Goal: Task Accomplishment & Management: Complete application form

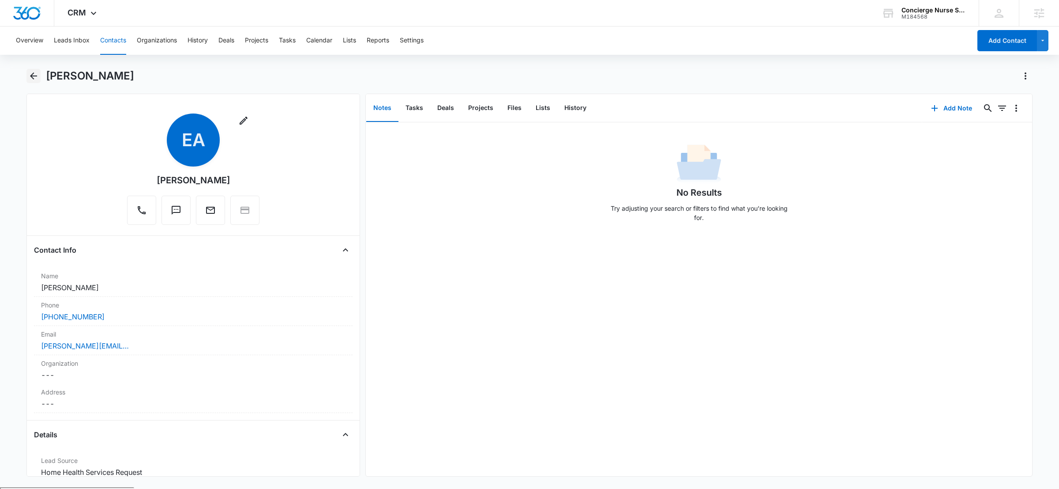
click at [28, 76] on icon "Back" at bounding box center [33, 76] width 11 height 11
click at [34, 82] on button "Back" at bounding box center [33, 76] width 14 height 14
click at [35, 72] on icon "Back" at bounding box center [33, 76] width 11 height 11
click at [944, 14] on div "M184568" at bounding box center [934, 17] width 64 height 6
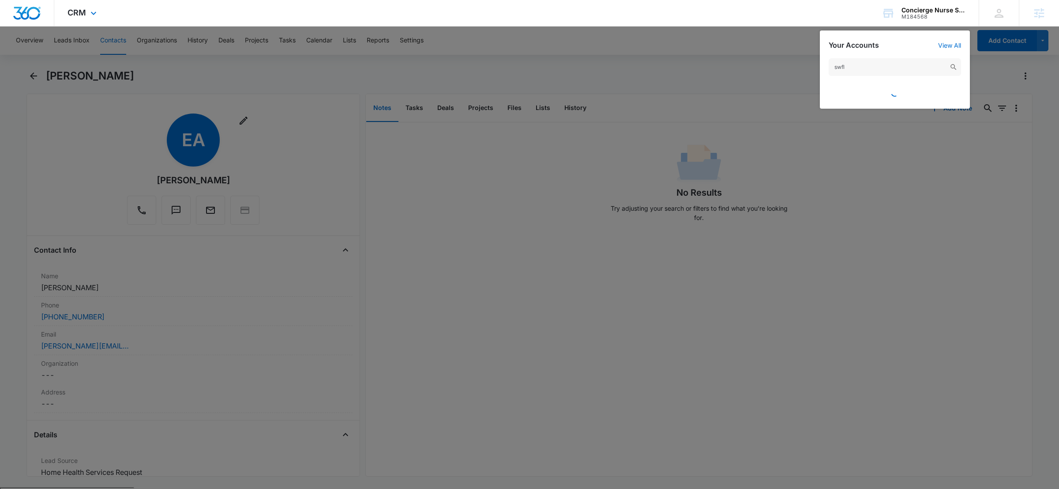
type input "swfl"
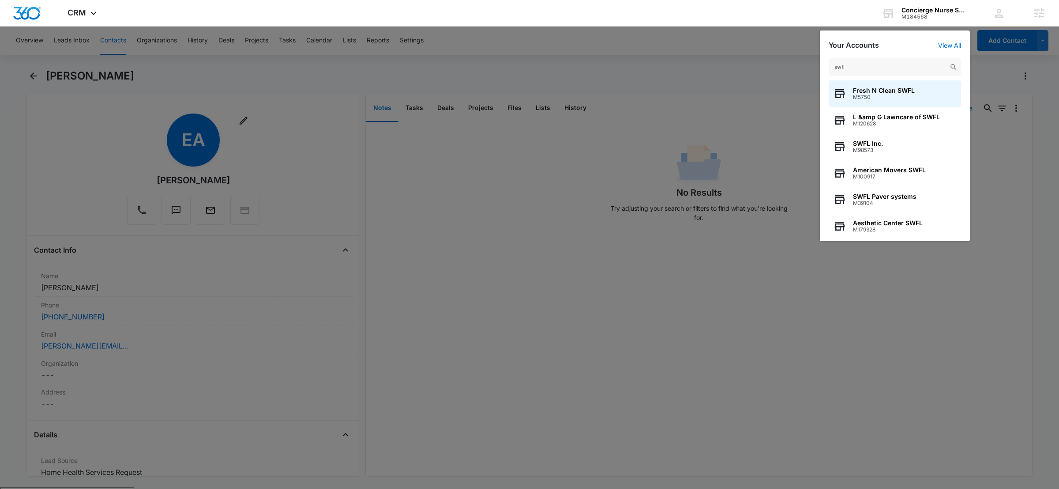
click at [722, 79] on div at bounding box center [529, 244] width 1059 height 489
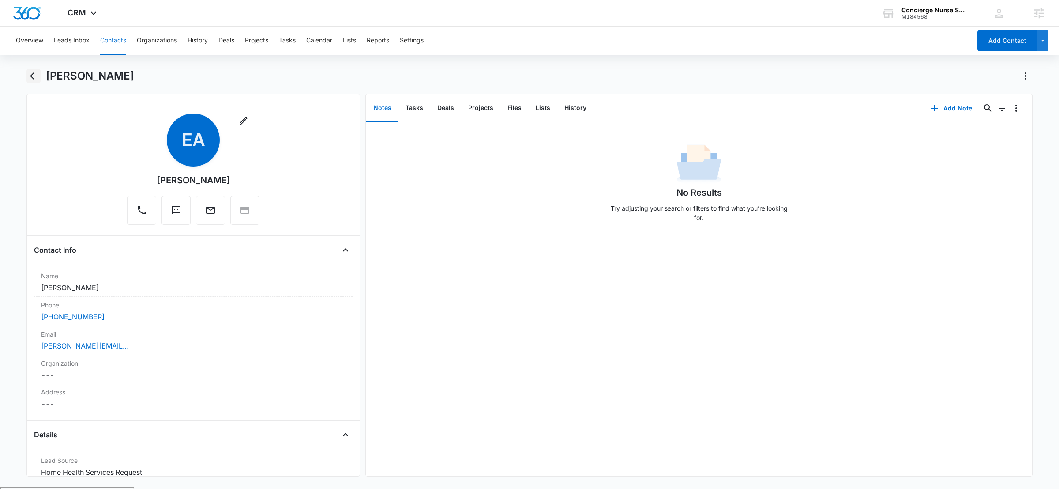
click at [31, 72] on icon "Back" at bounding box center [33, 76] width 11 height 11
click at [26, 71] on button "Back" at bounding box center [33, 76] width 14 height 14
click at [892, 7] on icon at bounding box center [888, 13] width 13 height 13
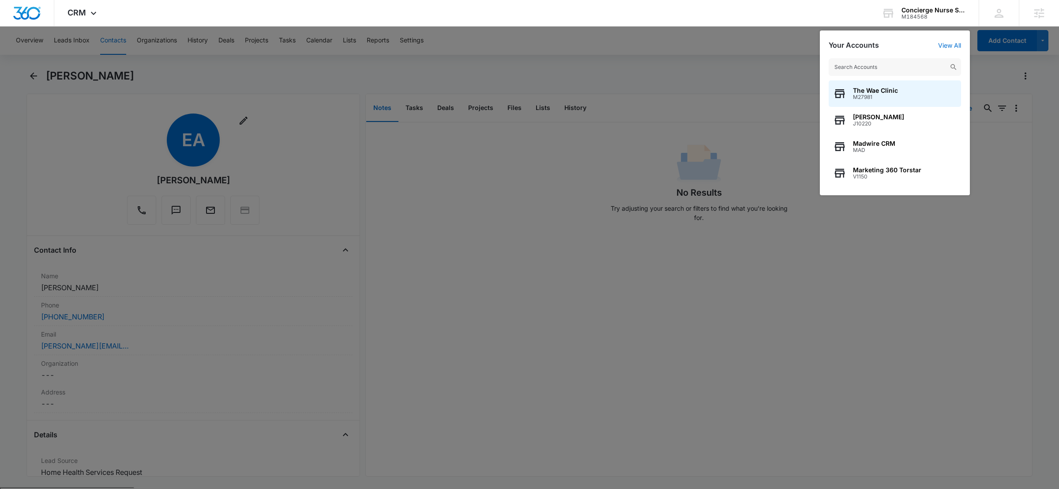
type input "e"
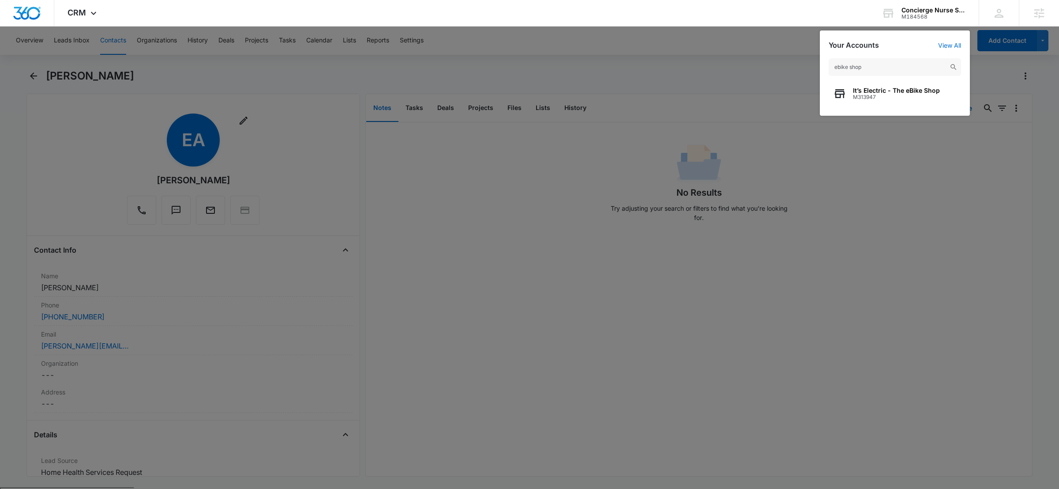
type input "ebike shop"
click at [880, 89] on span "It’s Electric - The eBike Shop" at bounding box center [896, 90] width 87 height 7
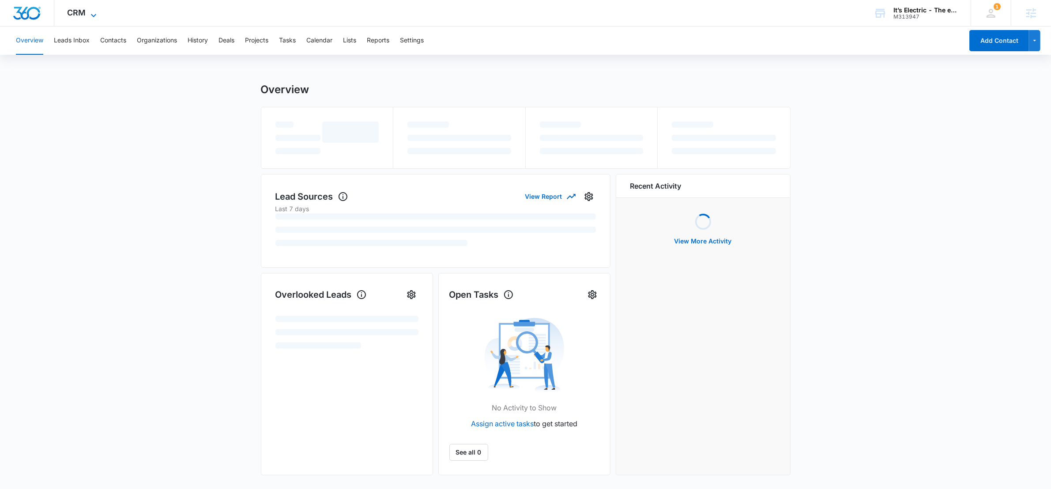
click at [80, 17] on span "CRM" at bounding box center [77, 12] width 19 height 9
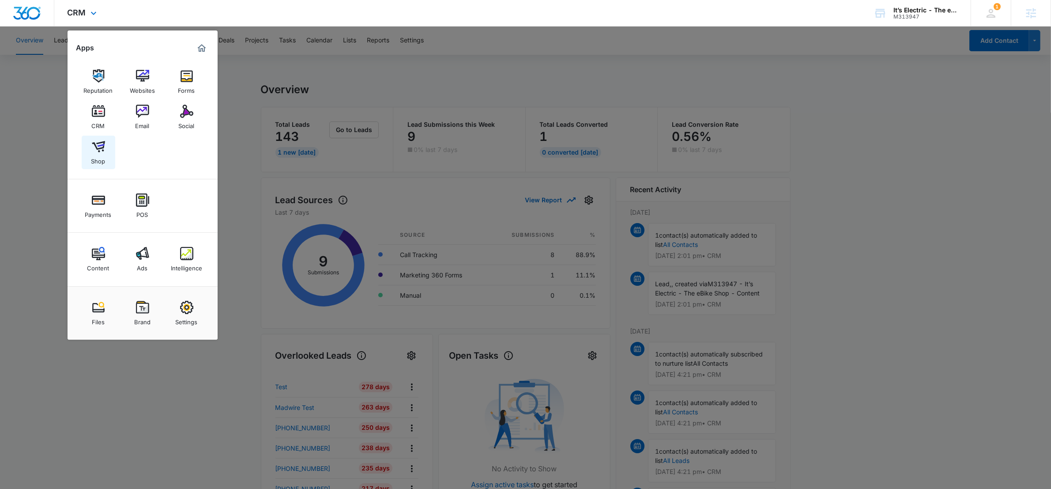
click at [107, 150] on link "Shop" at bounding box center [99, 152] width 34 height 34
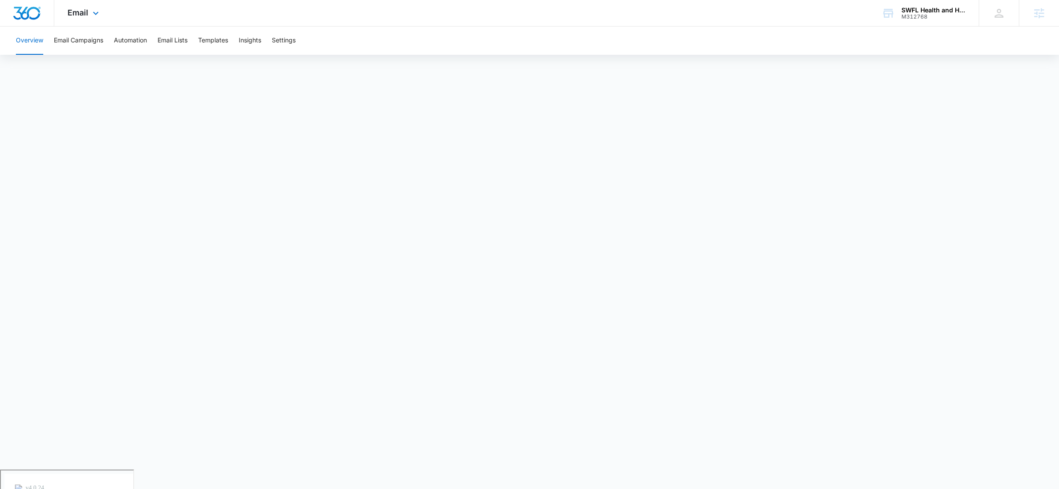
click at [86, 5] on div "Email Apps Reputation Websites Forms CRM Email Social POS Content Ads Intellige…" at bounding box center [84, 13] width 60 height 26
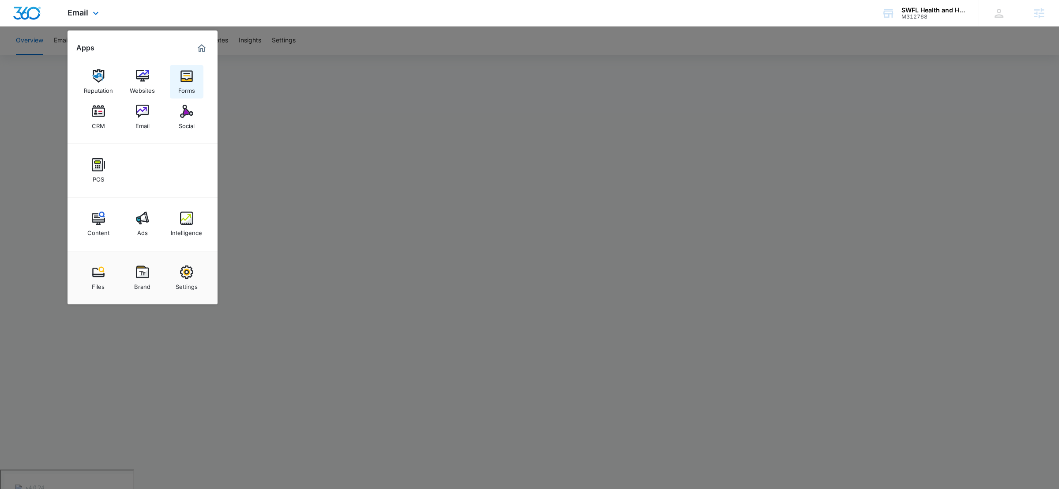
click at [199, 77] on link "Forms" at bounding box center [187, 82] width 34 height 34
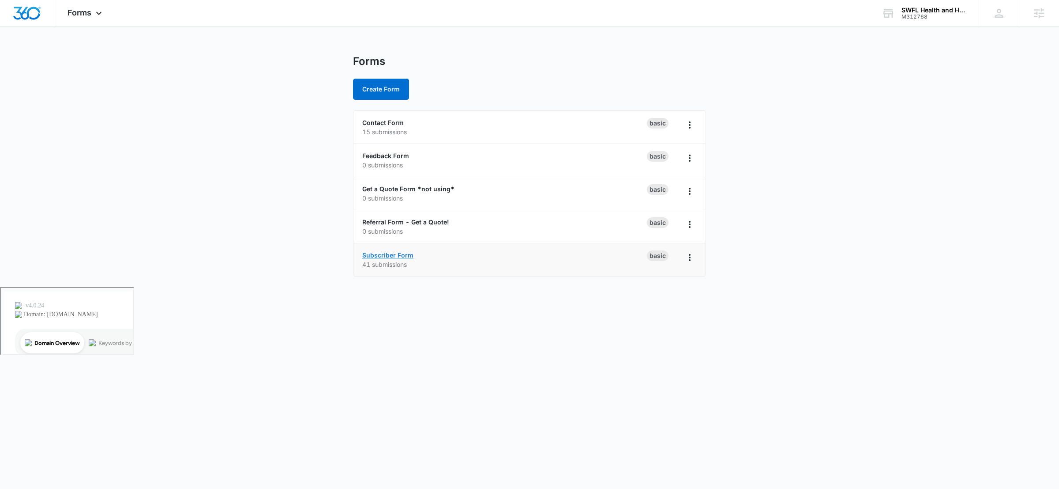
click at [377, 253] on link "Subscriber Form" at bounding box center [387, 255] width 51 height 8
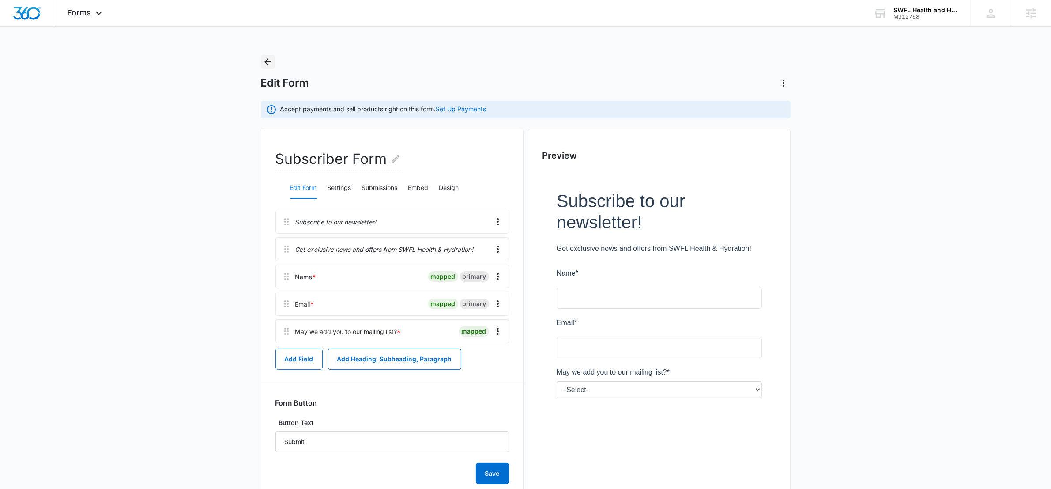
click at [265, 58] on icon "Back" at bounding box center [268, 61] width 11 height 11
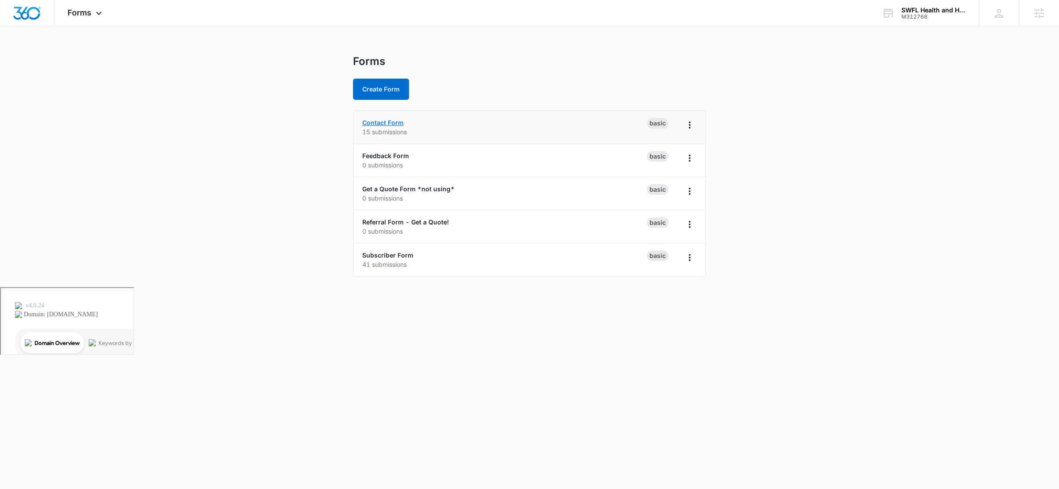
click at [391, 123] on link "Contact Form" at bounding box center [382, 123] width 41 height 8
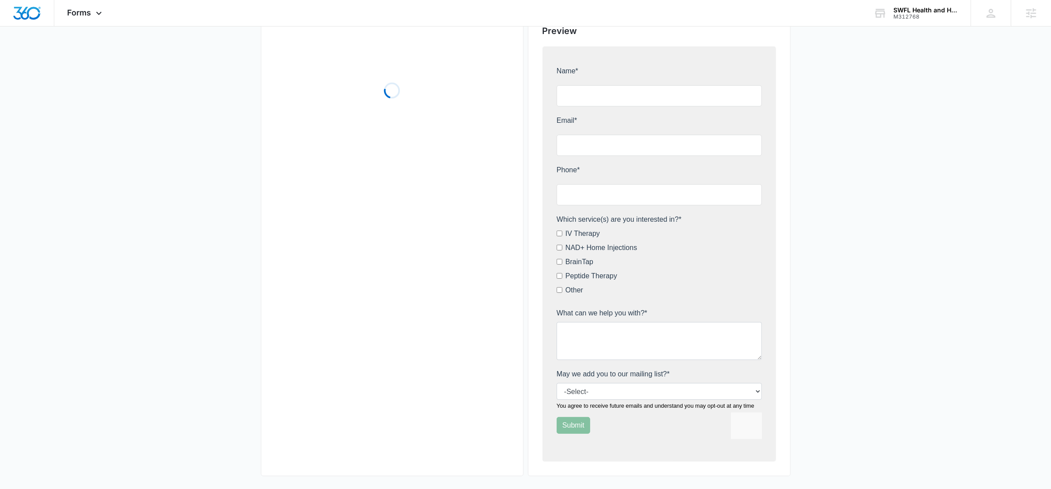
scroll to position [129, 0]
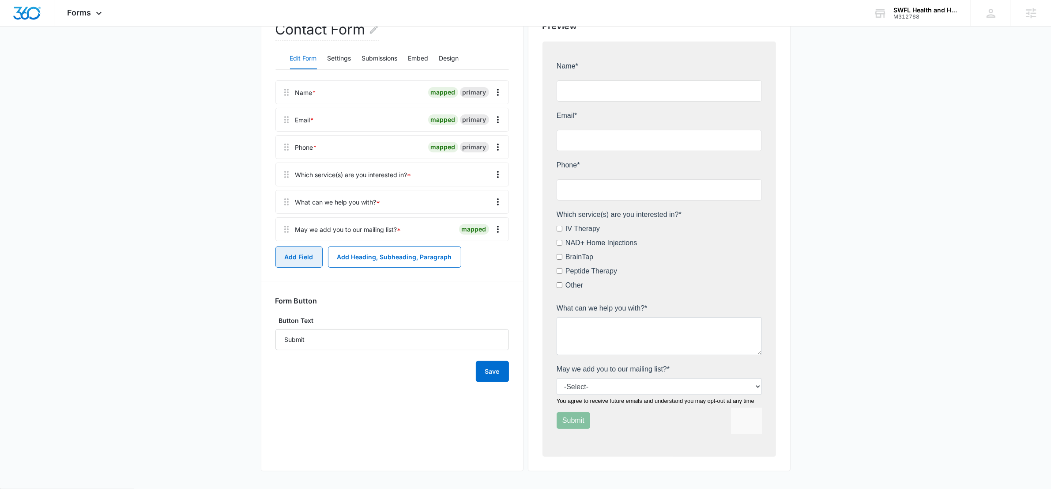
click at [309, 256] on button "Add Field" at bounding box center [298, 256] width 47 height 21
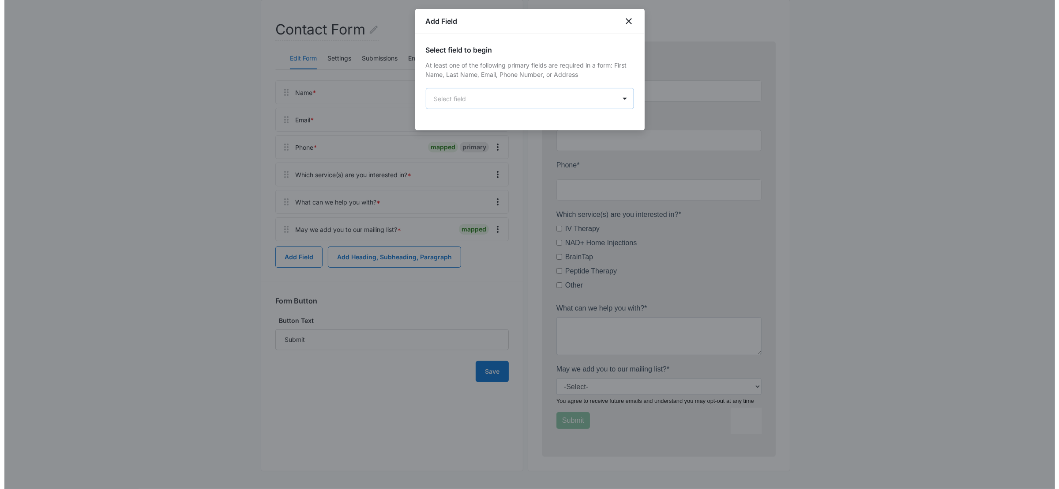
scroll to position [0, 0]
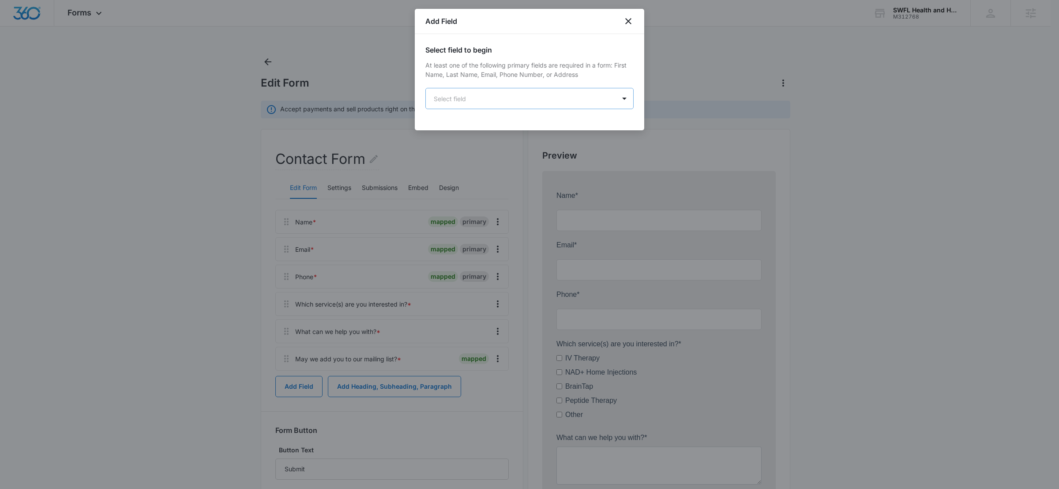
click at [461, 101] on body "Forms Apps Reputation Websites Forms CRM Email Social POS Content Ads Intellige…" at bounding box center [529, 344] width 1059 height 688
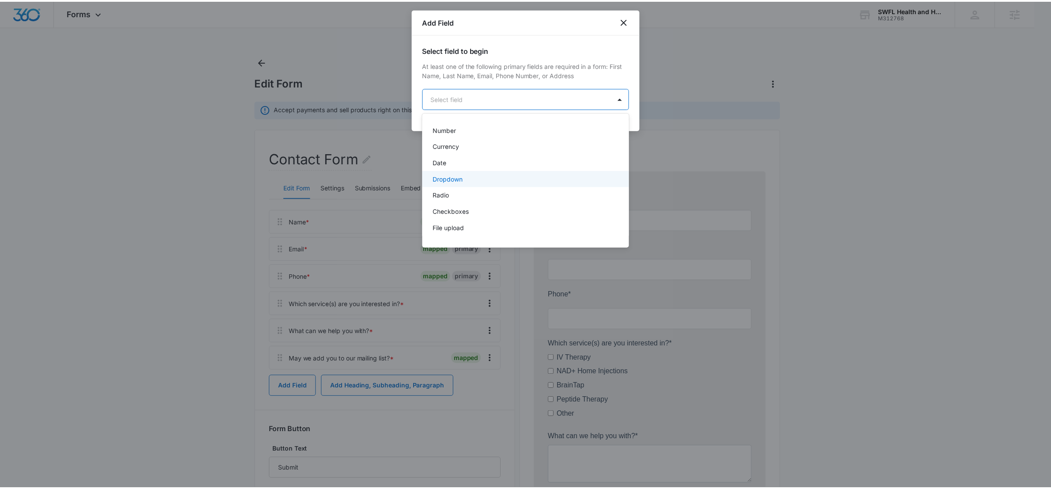
scroll to position [161, 0]
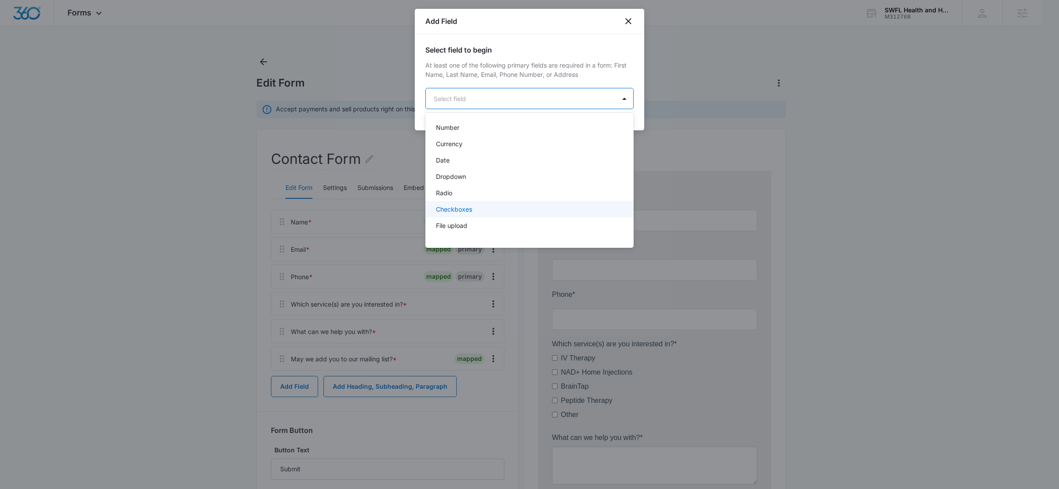
click at [465, 211] on p "Checkboxes" at bounding box center [454, 208] width 36 height 9
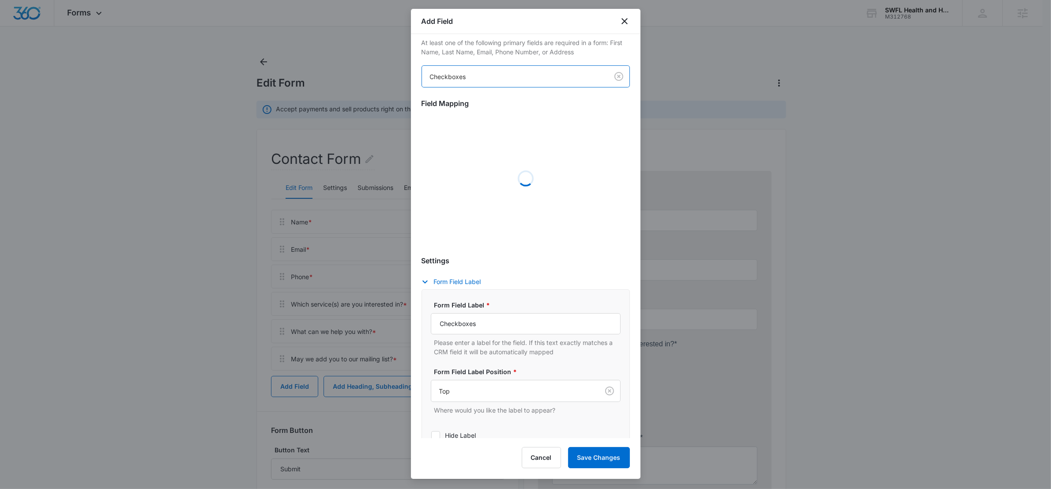
scroll to position [25, 0]
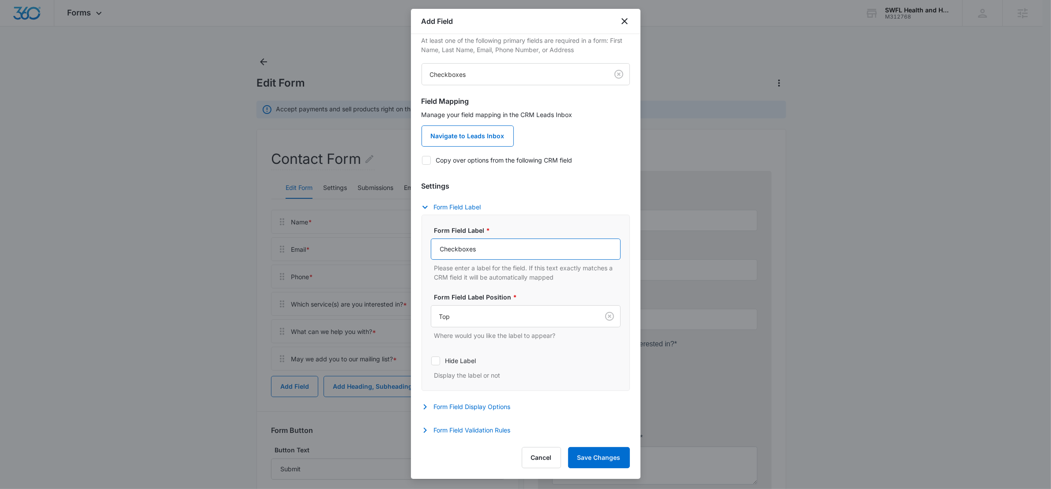
drag, startPoint x: 497, startPoint y: 324, endPoint x: 421, endPoint y: 306, distance: 78.0
click at [416, 312] on div "Select field to begin At least one of the following primary fields are required…" at bounding box center [525, 236] width 229 height 404
drag, startPoint x: 487, startPoint y: 253, endPoint x: 429, endPoint y: 245, distance: 57.9
click at [429, 245] on div "Form Field Label * Checkboxes Please enter a label for the field. If this text …" at bounding box center [525, 302] width 208 height 176
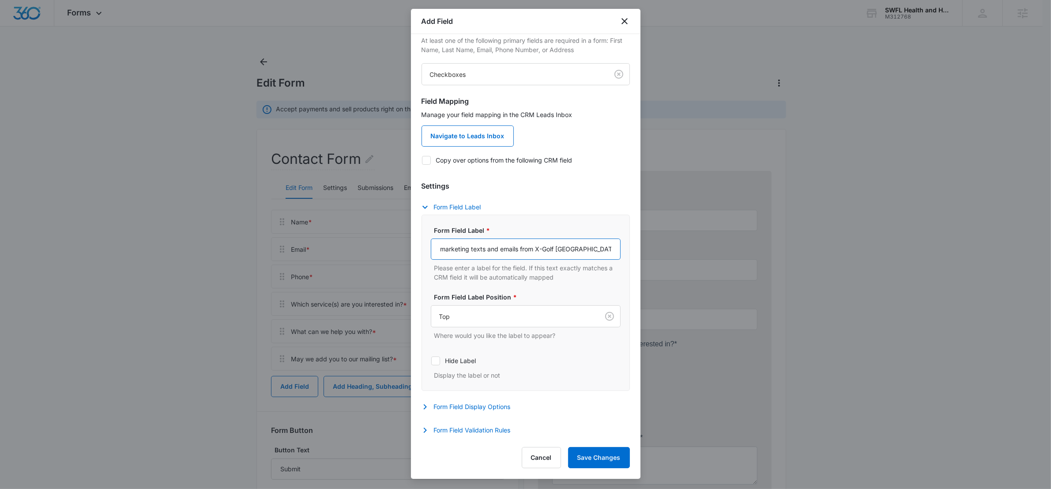
drag, startPoint x: 567, startPoint y: 252, endPoint x: 608, endPoint y: 251, distance: 40.6
click at [608, 251] on input "I agree to receive occasional marketing texts and emails from X-Golf Fredericks…" at bounding box center [526, 248] width 190 height 21
click at [605, 249] on input "I agree to receive occasional marketing texts and emails from X-Golf Fredericks…" at bounding box center [526, 248] width 190 height 21
drag, startPoint x: 605, startPoint y: 248, endPoint x: 536, endPoint y: 248, distance: 69.3
click at [536, 248] on input "I agree to receive occasional marketing texts and emails from X-Golf Fredericks…" at bounding box center [526, 248] width 190 height 21
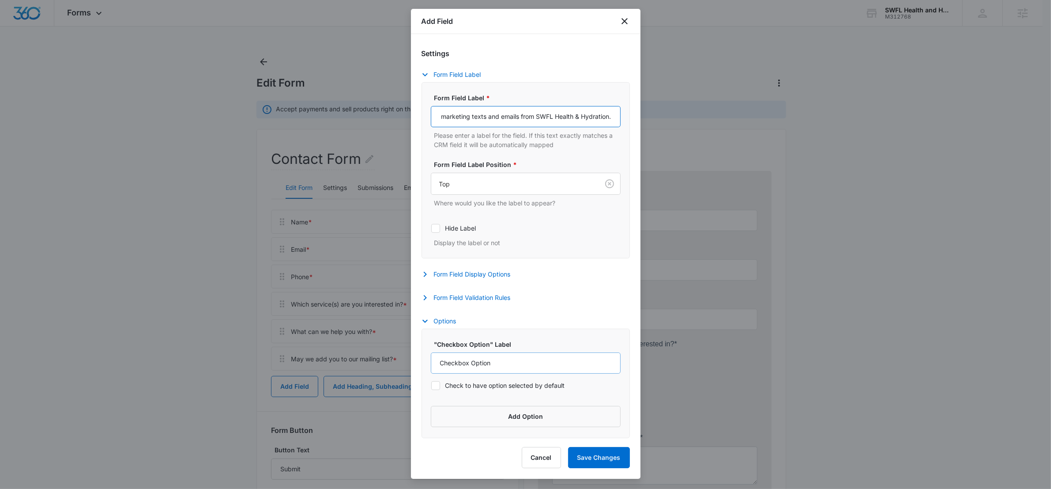
scroll to position [159, 0]
type input "I agree to receive occasional marketing texts and emails from SWFL Health & Hyd…"
drag, startPoint x: 502, startPoint y: 361, endPoint x: 445, endPoint y: 353, distance: 57.0
click at [445, 353] on input "Checkbox Option" at bounding box center [526, 362] width 190 height 21
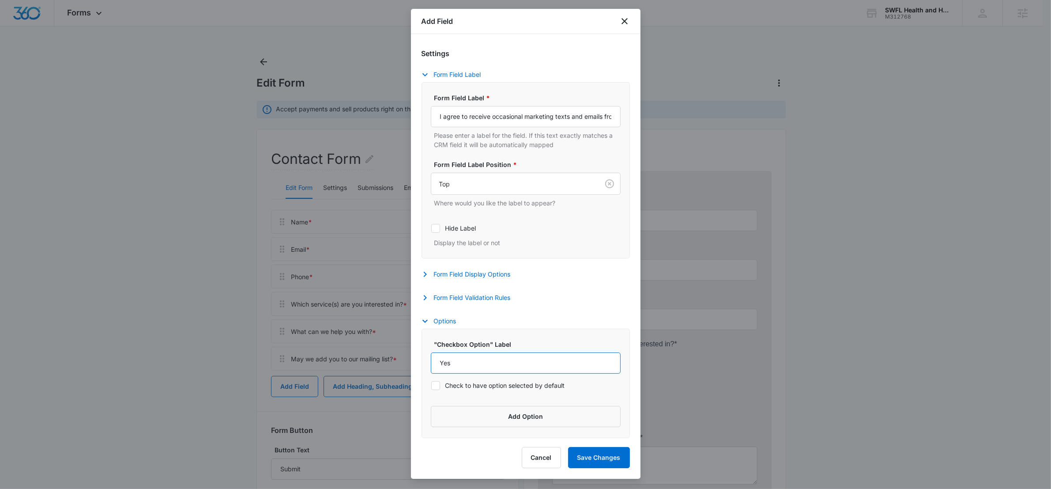
type input "Yes"
click at [435, 382] on icon at bounding box center [436, 385] width 8 height 8
click at [431, 385] on input "Check to have option selected by default" at bounding box center [431, 385] width 0 height 0
checkbox input "true"
click at [510, 410] on button "Add Option" at bounding box center [526, 416] width 190 height 21
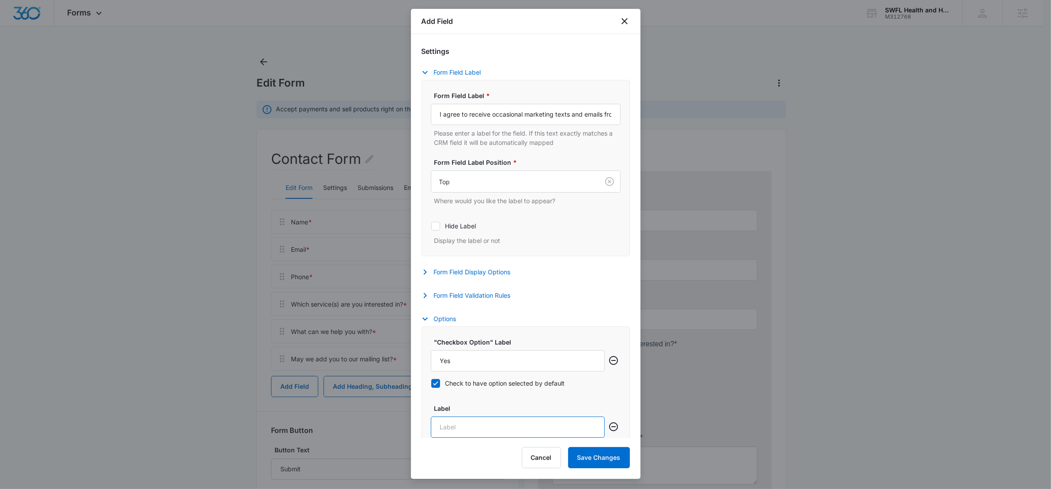
click at [457, 425] on input "Label" at bounding box center [518, 426] width 174 height 21
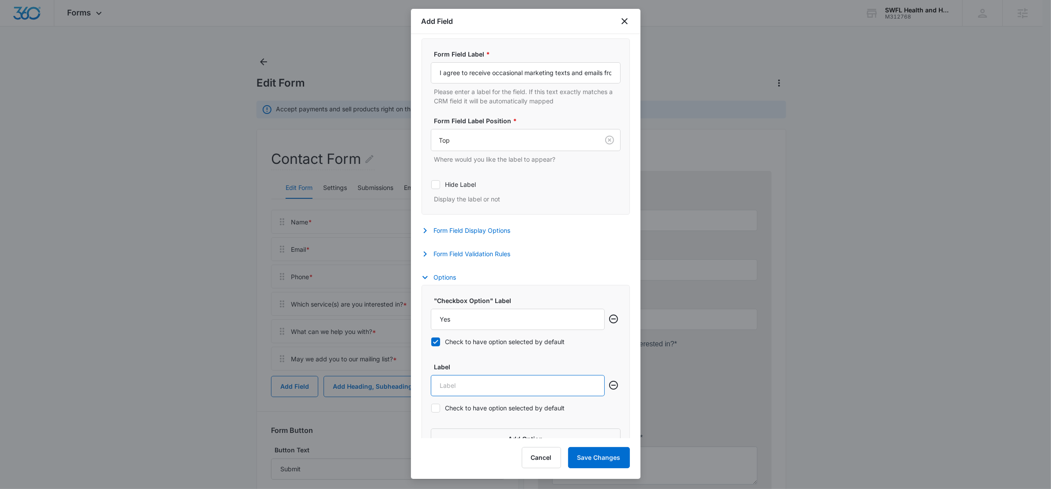
scroll to position [213, 0]
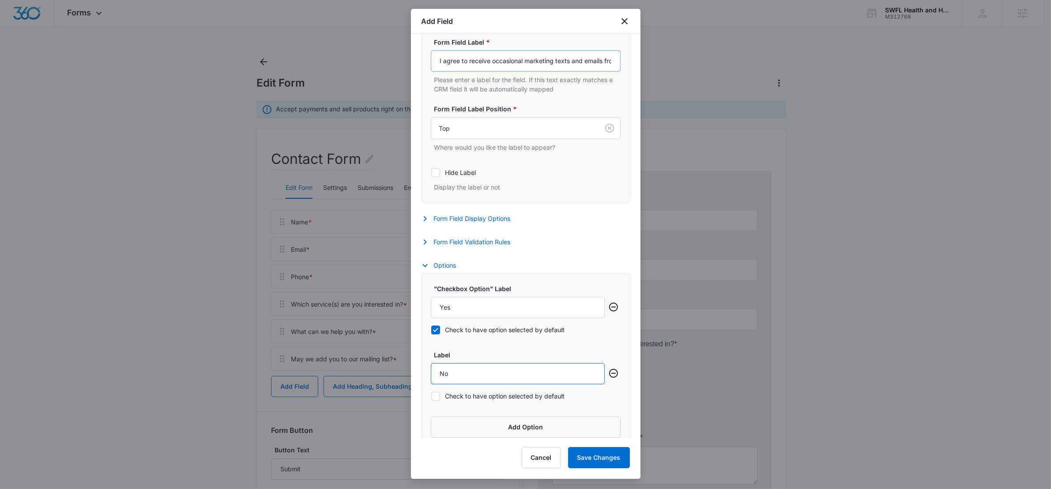
type input "No"
click at [557, 63] on input "I agree to receive occasional marketing texts and emails from SWFL Health & Hyd…" at bounding box center [526, 60] width 190 height 21
drag, startPoint x: 584, startPoint y: 61, endPoint x: 495, endPoint y: 58, distance: 89.6
click at [495, 58] on input "I agree to receive occasional marketing texts and emails from SWFL Health & Hyd…" at bounding box center [526, 60] width 190 height 21
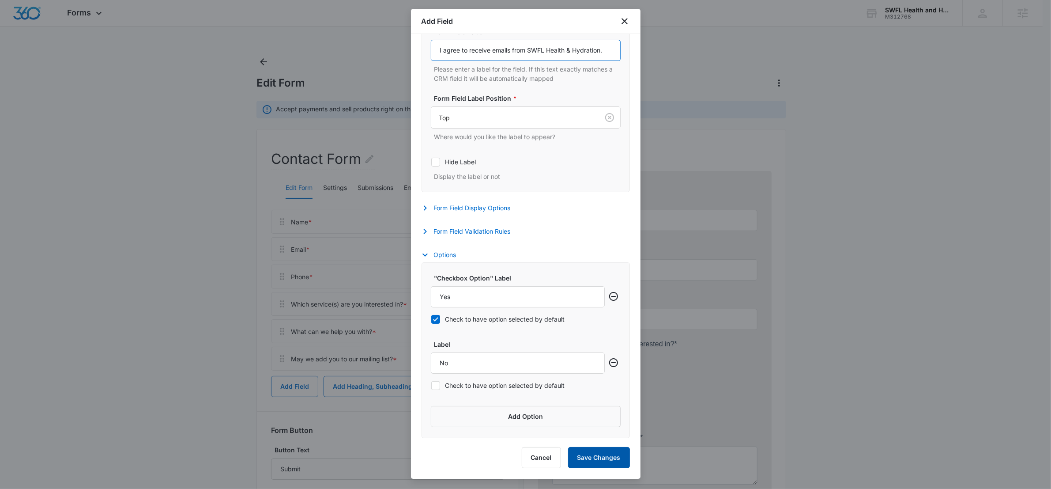
type input "I agree to receive emails from SWFL Health & Hydration."
click at [610, 456] on button "Save Changes" at bounding box center [599, 457] width 62 height 21
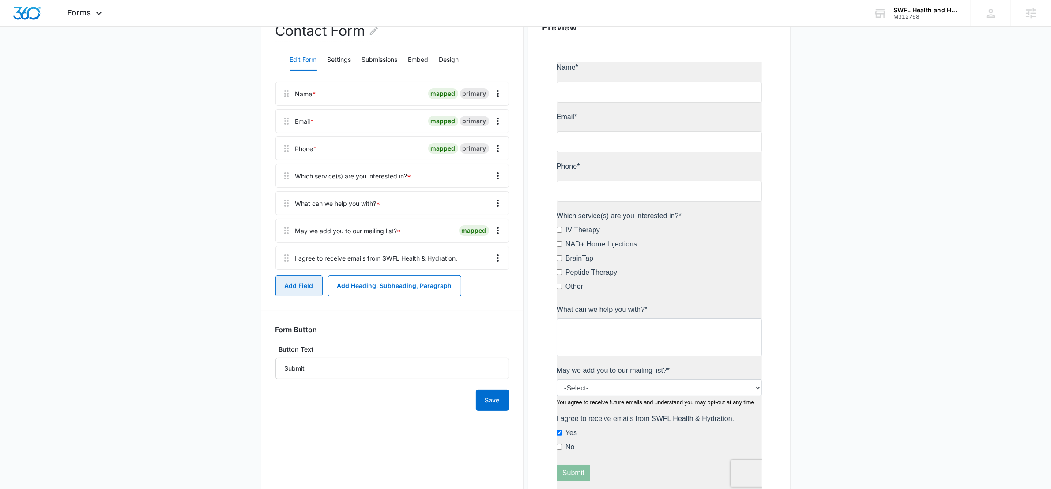
scroll to position [0, 0]
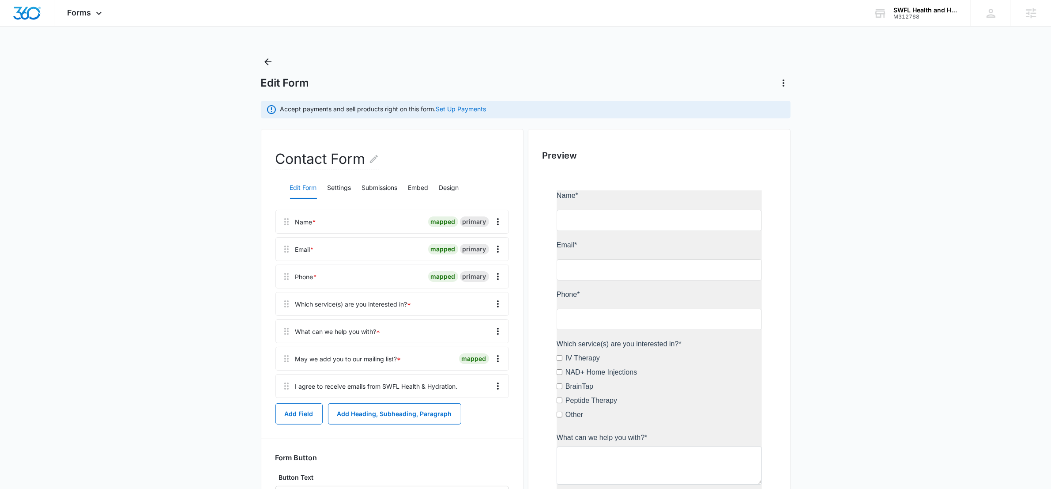
click at [508, 390] on div "I agree to receive emails from SWFL Health & Hydration." at bounding box center [391, 386] width 233 height 24
click at [502, 386] on icon "Overflow Menu" at bounding box center [498, 385] width 11 height 11
click at [476, 406] on button "Edit" at bounding box center [479, 410] width 50 height 13
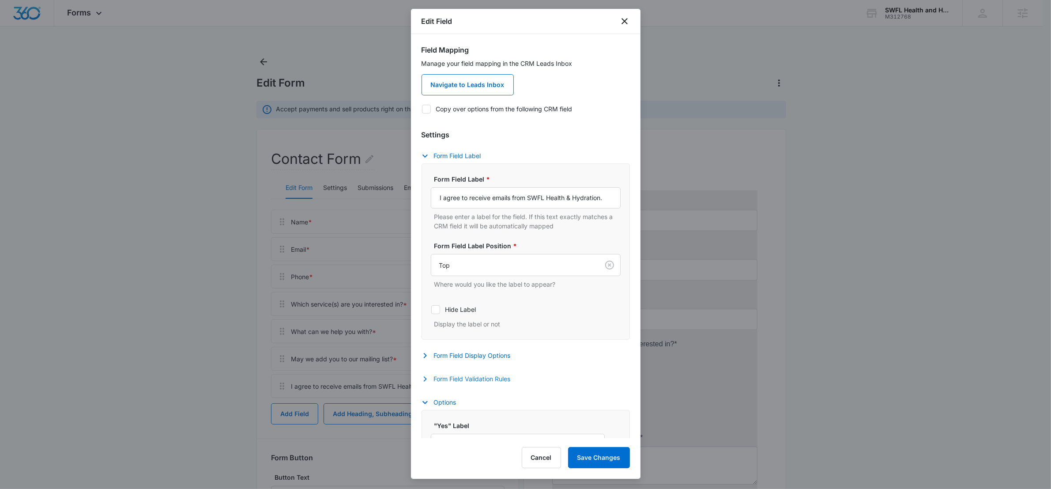
click at [463, 377] on button "Form Field Validation Rules" at bounding box center [470, 378] width 98 height 11
click at [438, 405] on icon at bounding box center [436, 407] width 8 height 8
click at [431, 406] on input "Required" at bounding box center [431, 406] width 0 height 0
checkbox input "true"
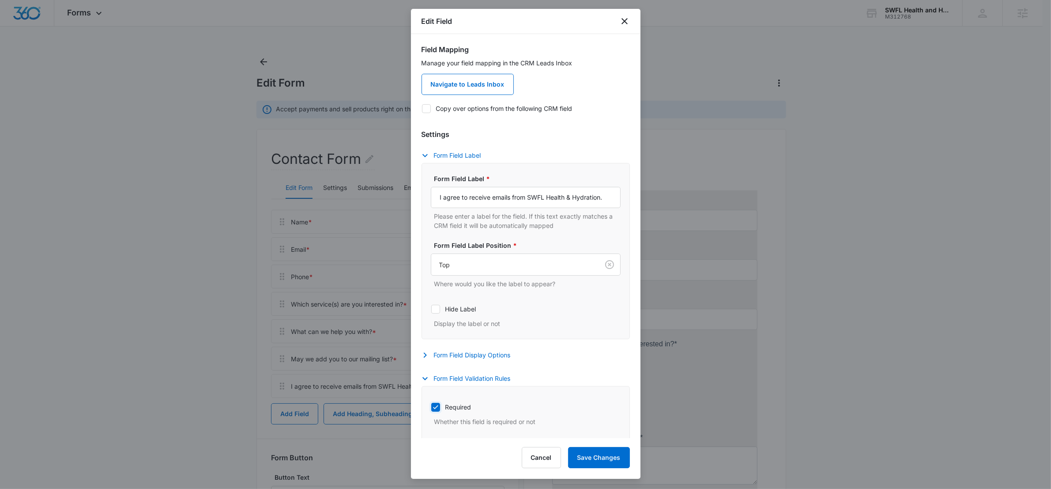
scroll to position [0, 0]
click at [589, 452] on button "Save Changes" at bounding box center [599, 457] width 62 height 21
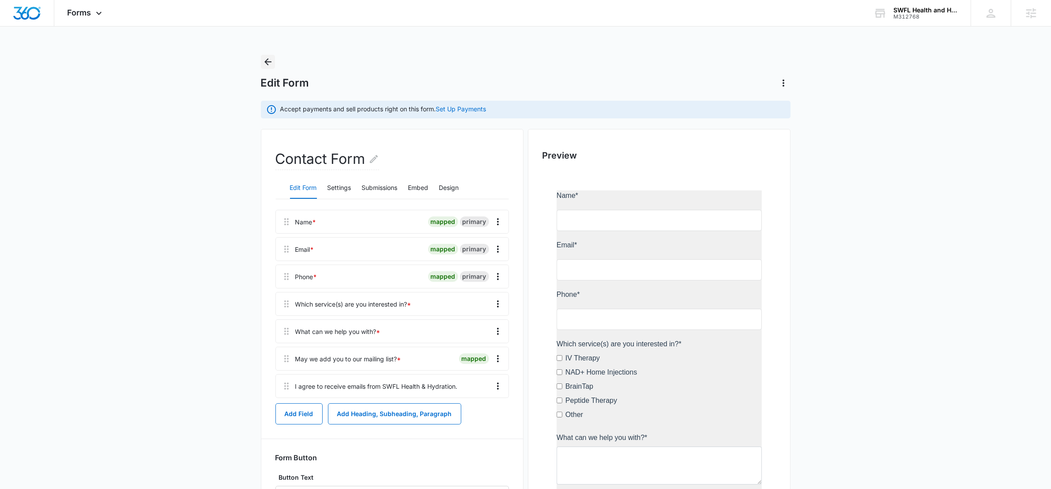
drag, startPoint x: 268, startPoint y: 64, endPoint x: 135, endPoint y: 41, distance: 135.3
click at [268, 64] on icon "Back" at bounding box center [268, 61] width 11 height 11
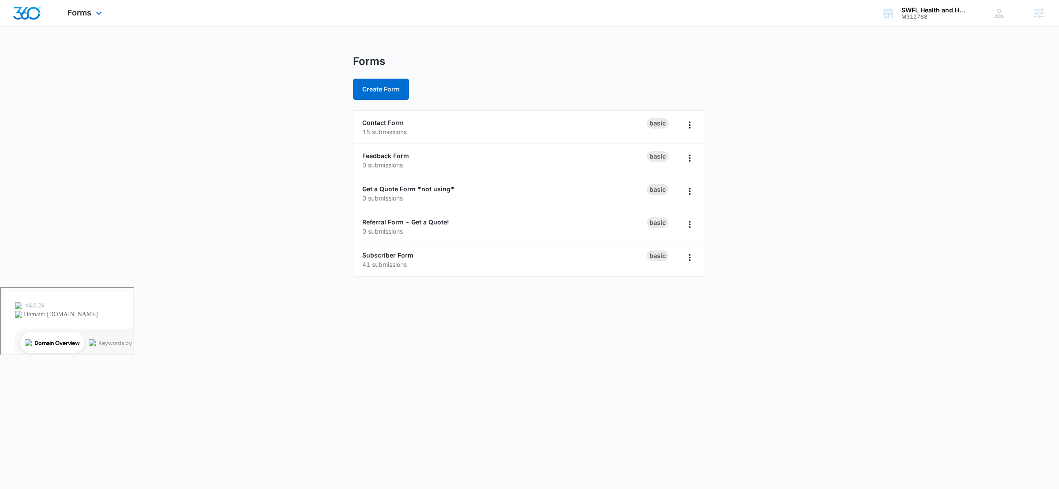
click at [102, 22] on div "Forms Apps Reputation Websites Forms CRM Email Social POS Content Ads Intellige…" at bounding box center [85, 13] width 63 height 26
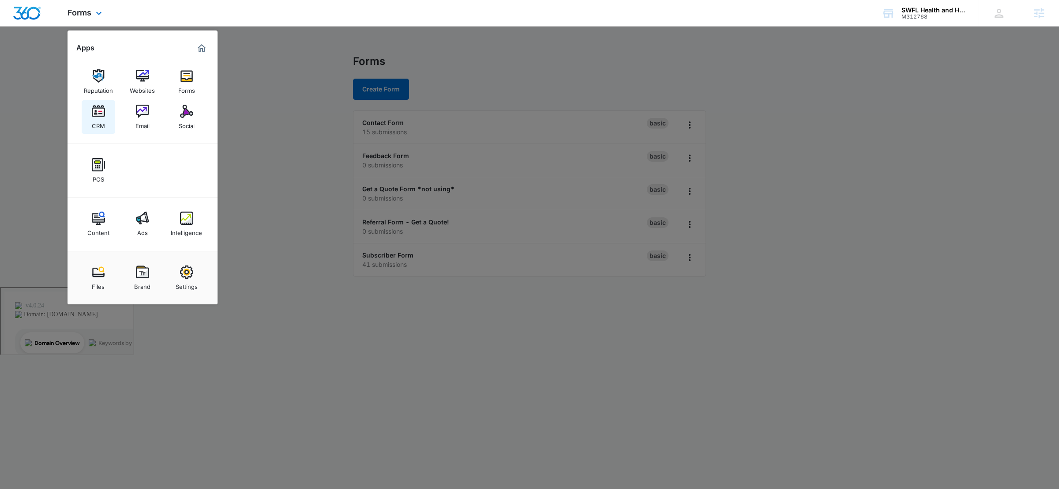
click at [100, 113] on img at bounding box center [98, 111] width 13 height 13
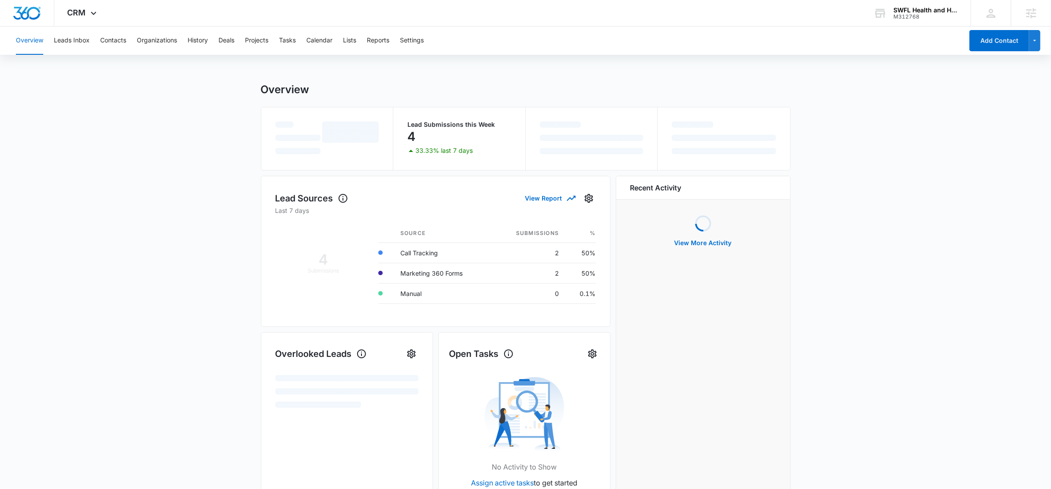
click at [393, 40] on div "Overview Leads Inbox Contacts Organizations History Deals Projects Tasks Calend…" at bounding box center [487, 40] width 952 height 28
click at [410, 41] on button "Settings" at bounding box center [412, 40] width 24 height 28
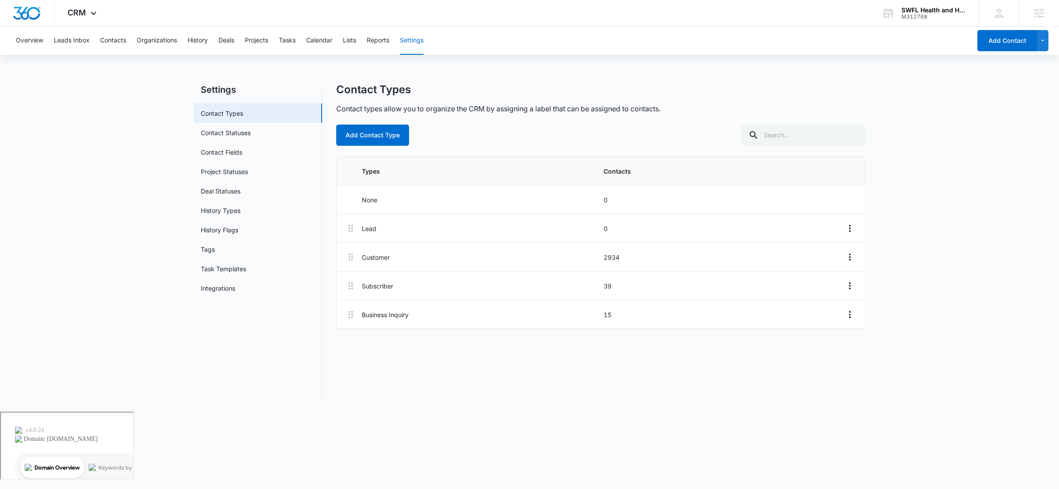
click at [343, 41] on div "Overview Leads Inbox Contacts Organizations History Deals Projects Tasks Calend…" at bounding box center [491, 40] width 961 height 28
click at [346, 40] on button "Lists" at bounding box center [349, 40] width 13 height 28
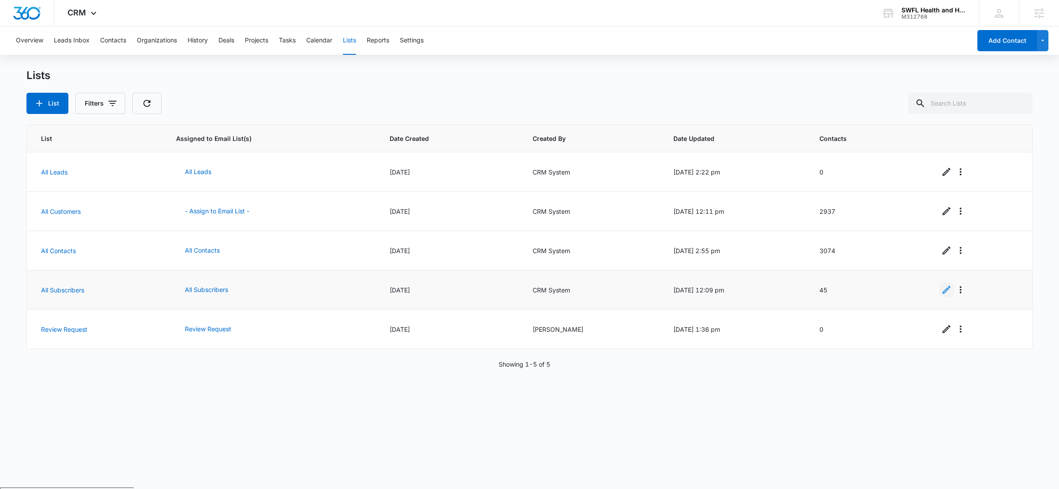
click at [943, 291] on icon "Edit" at bounding box center [947, 290] width 8 height 8
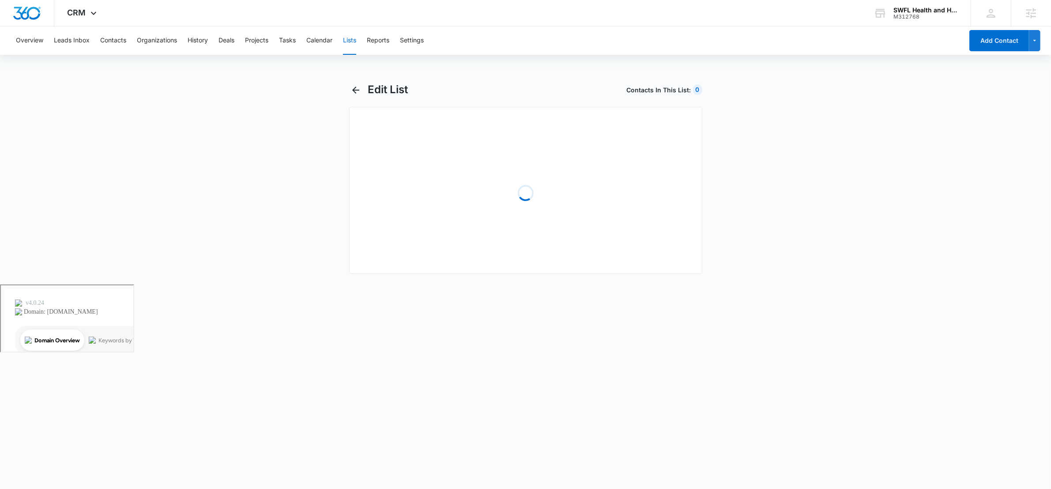
select select "31"
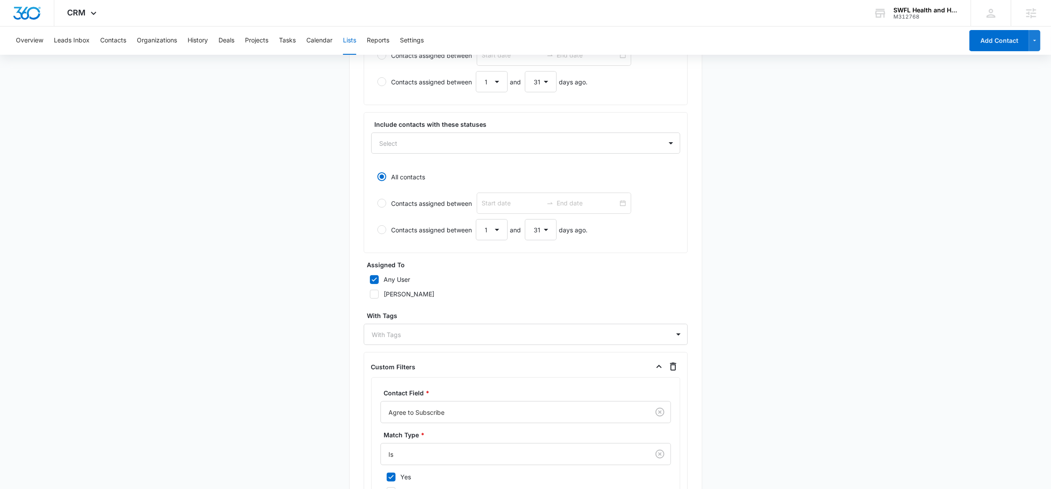
scroll to position [378, 0]
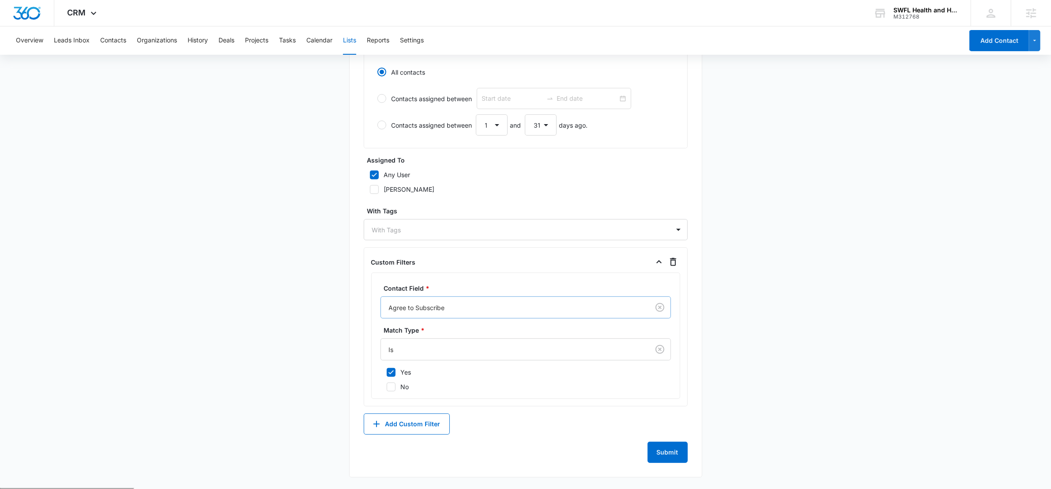
click at [414, 308] on div at bounding box center [513, 307] width 249 height 11
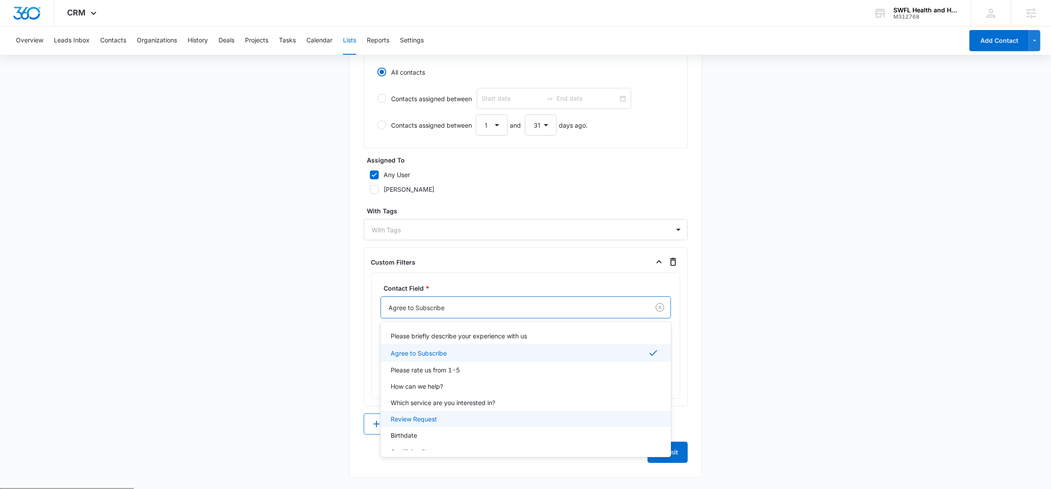
scroll to position [341, 0]
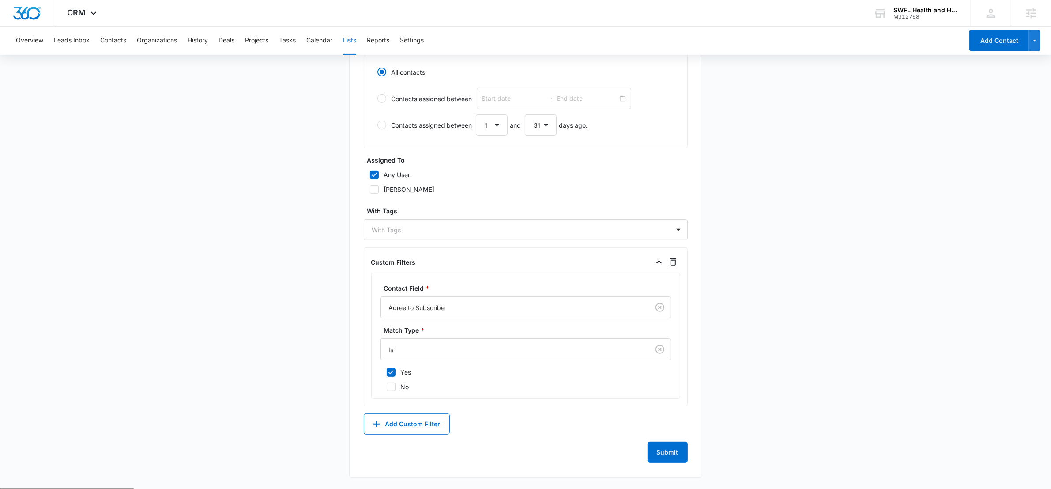
click at [839, 353] on main "Edit List Contacts In This List : 0 List Name * All Subscribers Description * A…" at bounding box center [525, 96] width 1051 height 783
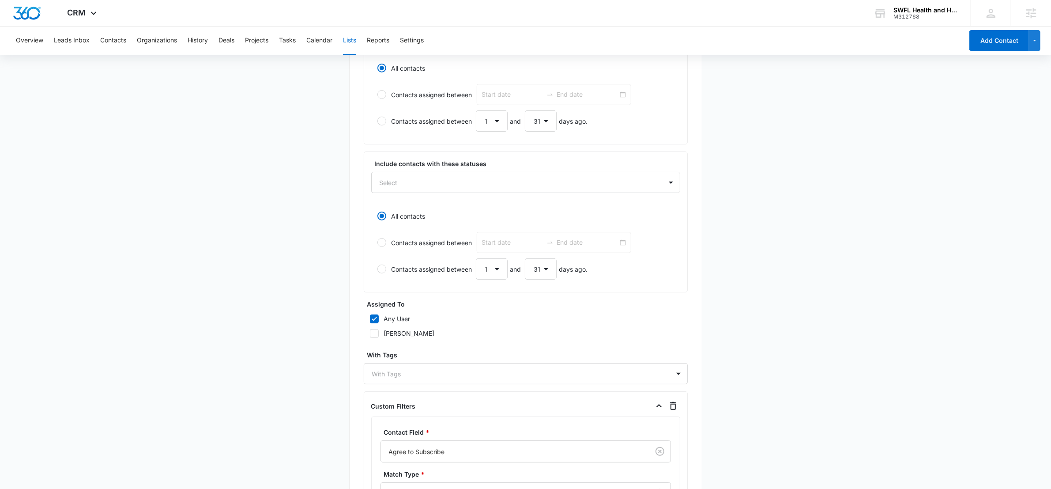
scroll to position [0, 0]
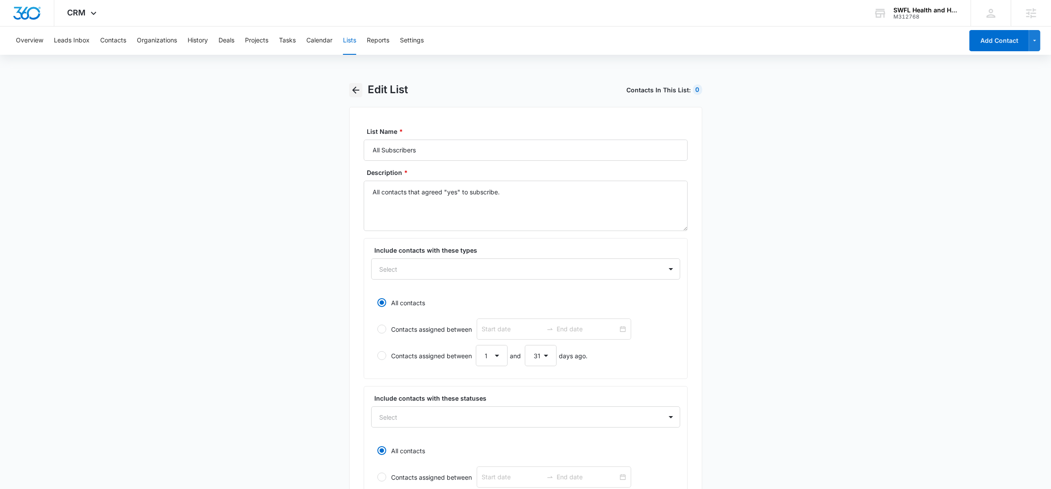
click at [353, 84] on button "button" at bounding box center [356, 90] width 14 height 14
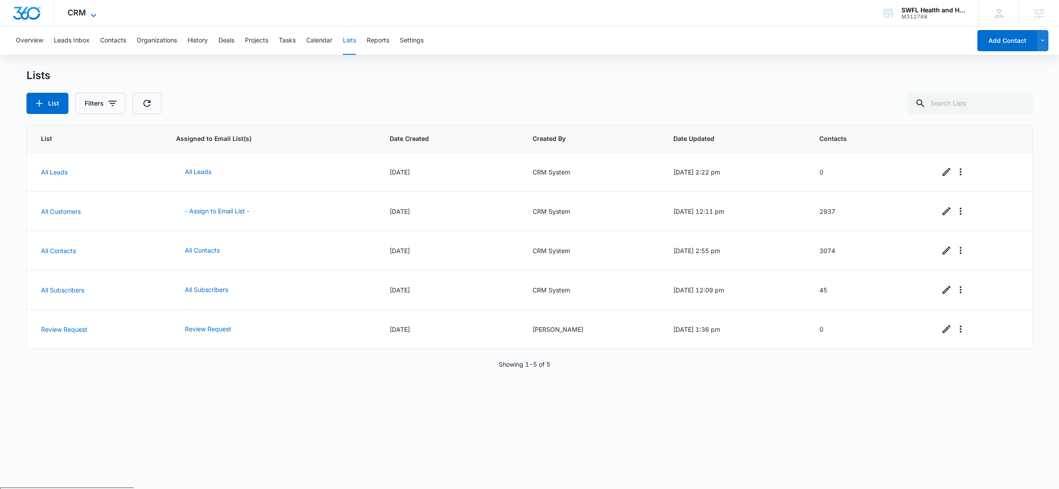
click at [91, 15] on icon at bounding box center [93, 15] width 11 height 11
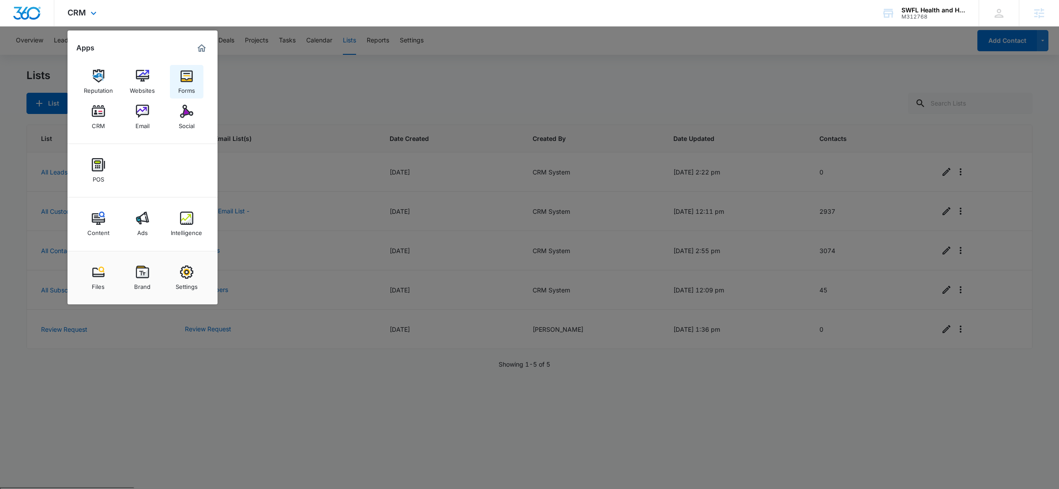
click at [185, 84] on div "Forms" at bounding box center [186, 88] width 17 height 11
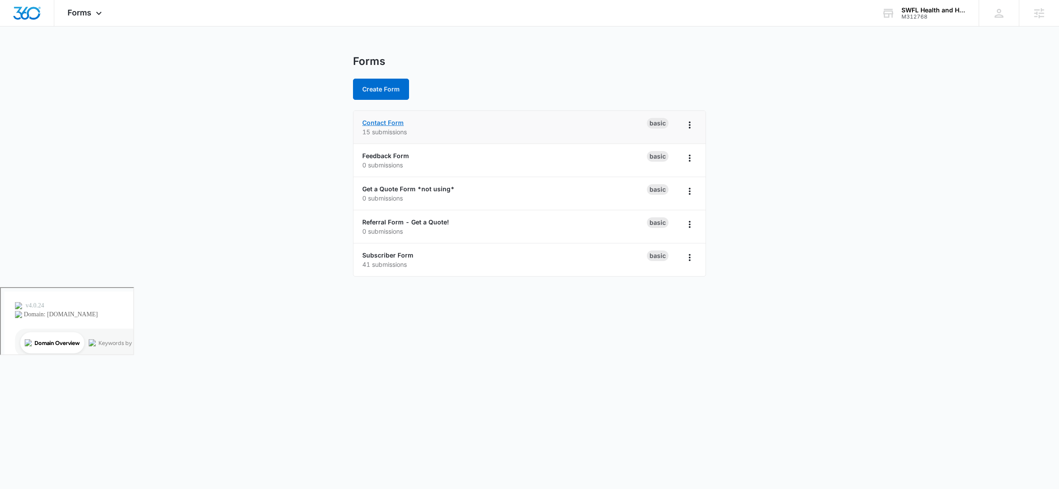
click at [375, 120] on link "Contact Form" at bounding box center [382, 123] width 41 height 8
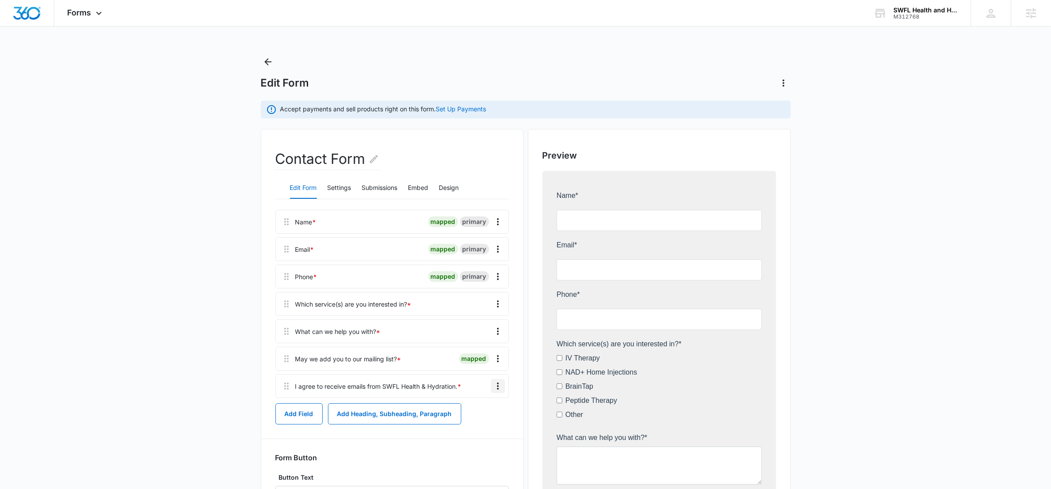
click at [498, 389] on icon "Overflow Menu" at bounding box center [498, 385] width 11 height 11
click at [486, 427] on button "Delete" at bounding box center [479, 423] width 50 height 13
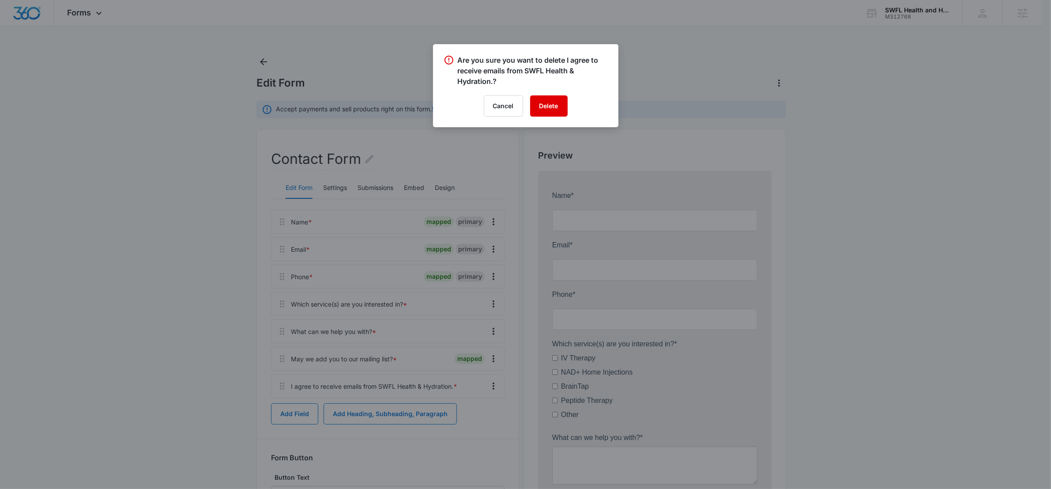
click at [551, 112] on button "Delete" at bounding box center [549, 105] width 38 height 21
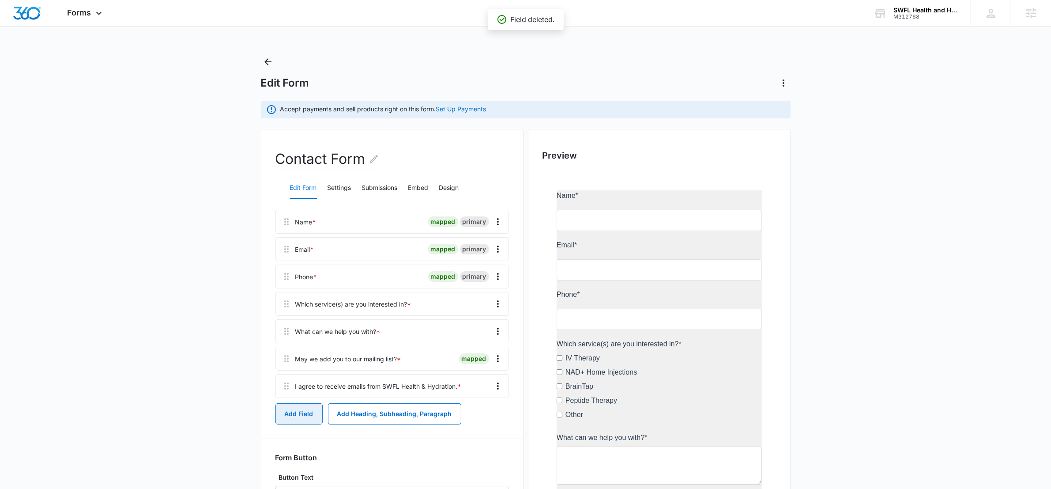
click at [305, 418] on button "Add Field" at bounding box center [298, 413] width 47 height 21
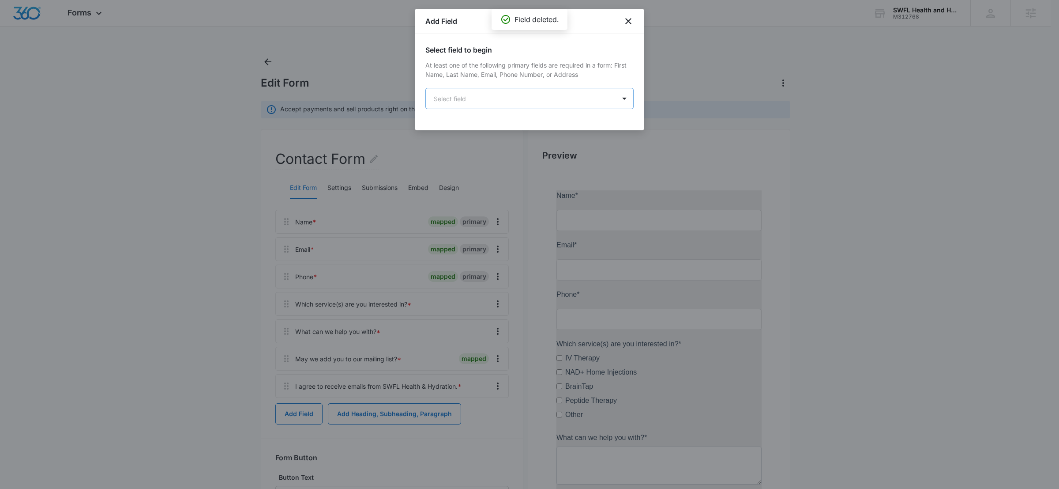
click at [603, 97] on body "Forms Apps Reputation Websites Forms CRM Email Social POS Content Ads Intellige…" at bounding box center [529, 344] width 1059 height 688
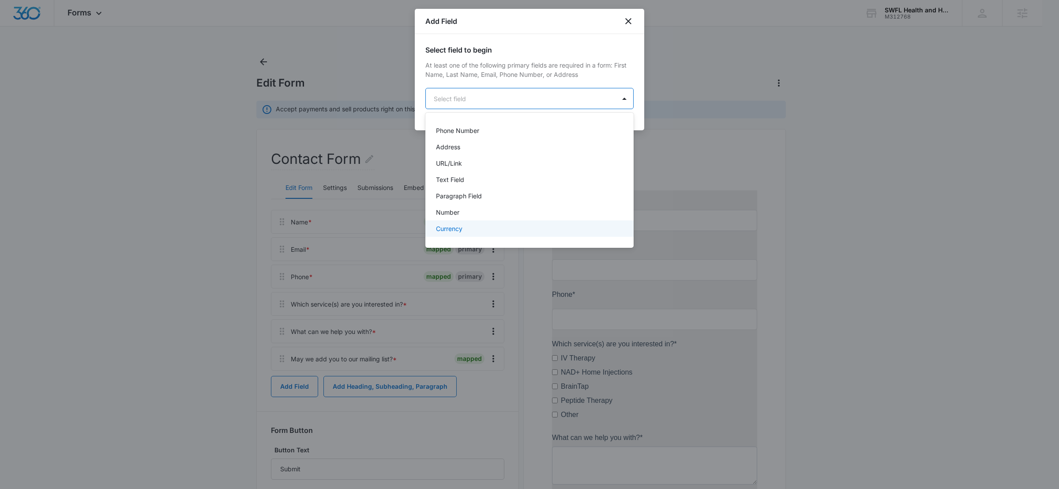
scroll to position [179, 0]
click at [465, 185] on div "Checkboxes" at bounding box center [529, 191] width 208 height 16
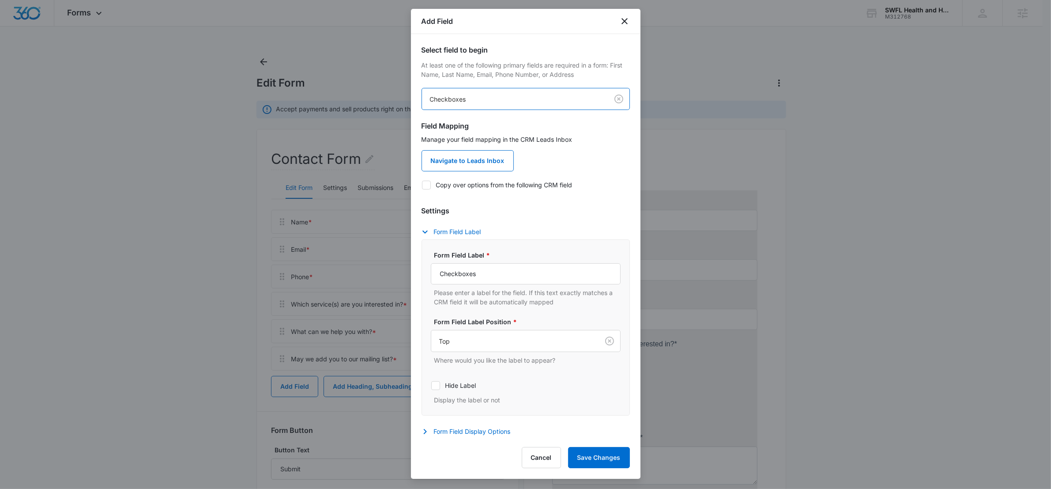
click at [426, 189] on label "Copy over options from the following CRM field" at bounding box center [525, 184] width 208 height 9
click at [422, 185] on input "Copy over options from the following CRM field" at bounding box center [421, 184] width 0 height 0
checkbox input "true"
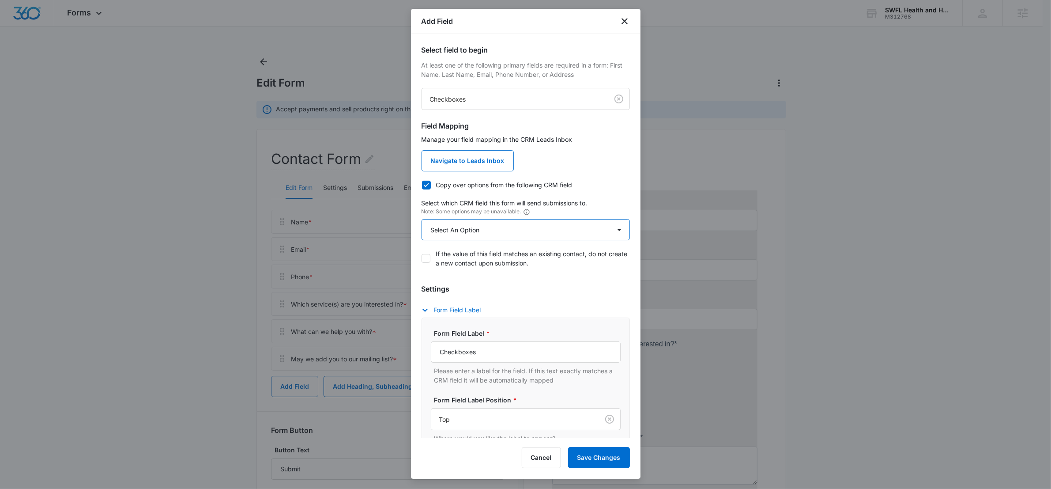
click at [457, 234] on select "Select An Option Select An Option Review Request Which service are you interest…" at bounding box center [525, 229] width 208 height 21
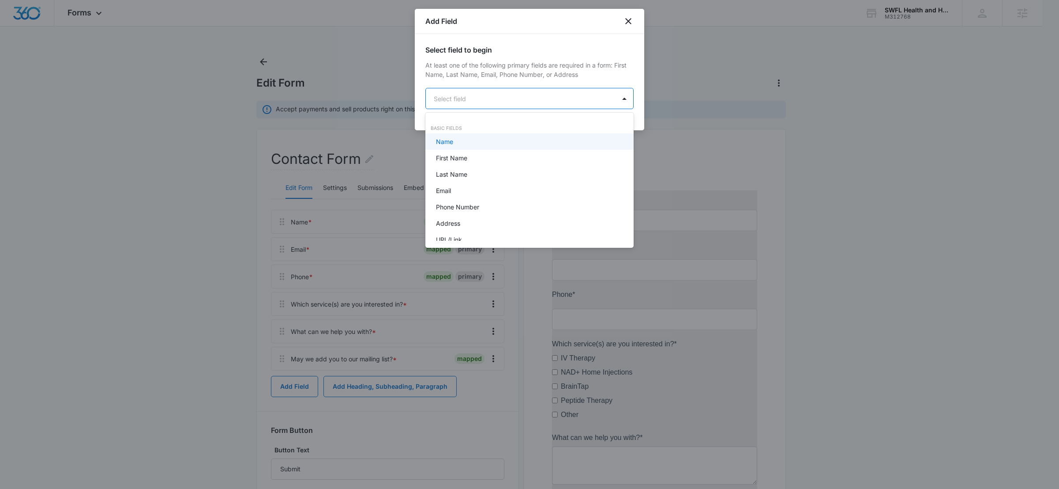
click at [572, 98] on body "Forms Apps Reputation Websites Forms CRM Email Social POS Content Ads Intellige…" at bounding box center [529, 244] width 1059 height 489
click at [474, 202] on div "Dropdown" at bounding box center [529, 198] width 208 height 16
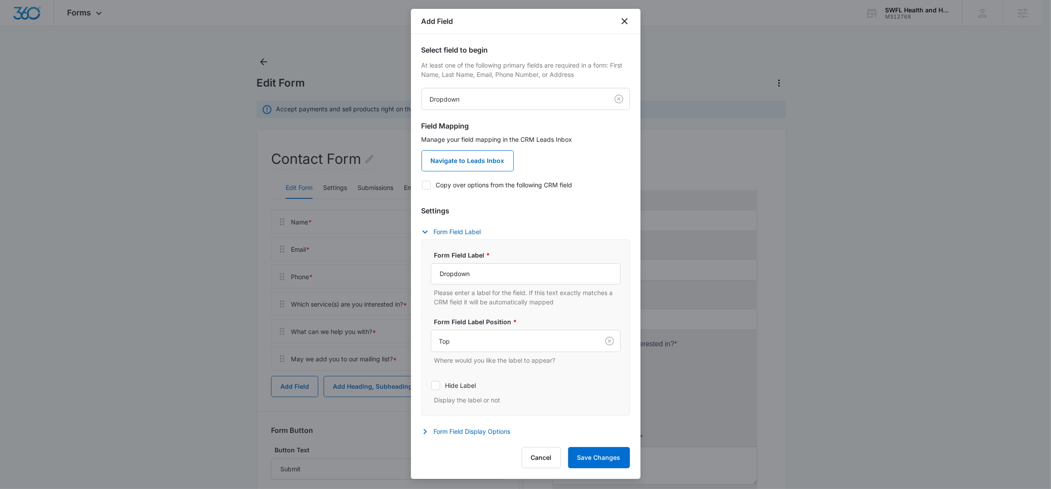
click at [424, 182] on icon at bounding box center [426, 185] width 8 height 8
click at [422, 184] on input "Copy over options from the following CRM field" at bounding box center [421, 184] width 0 height 0
checkbox input "true"
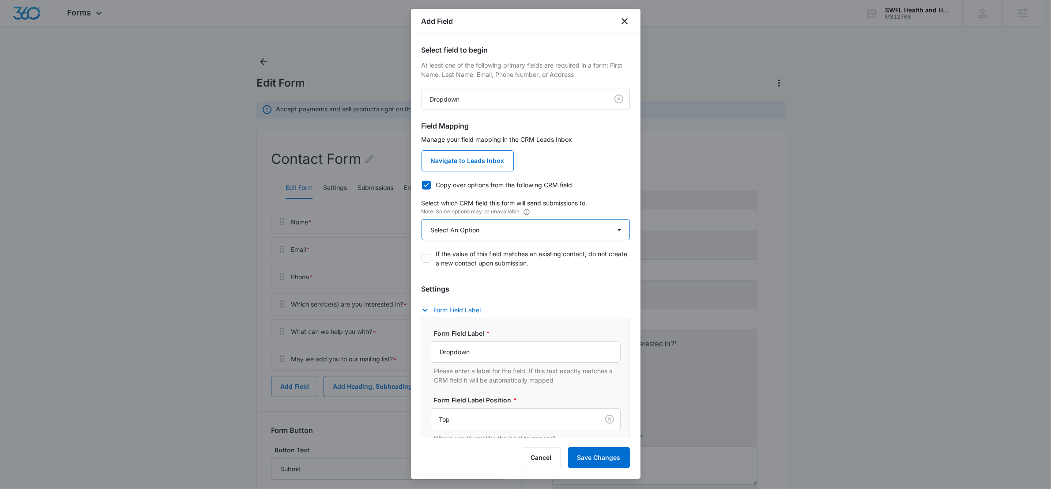
click at [517, 220] on select "Select An Option Select An Option Best Way To Contact Qualifying Status" at bounding box center [525, 229] width 208 height 21
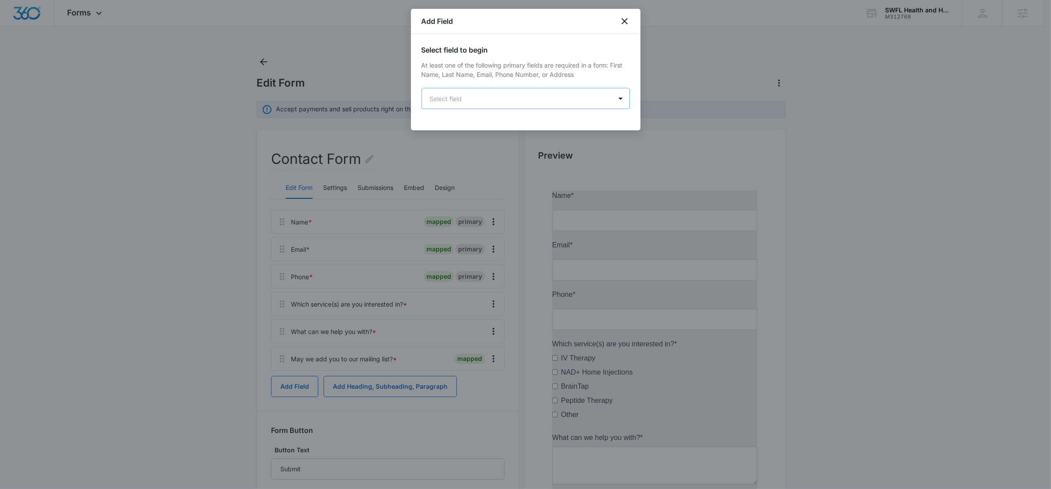
click at [545, 99] on body "Forms Apps Reputation Websites Forms CRM Email Social POS Content Ads Intellige…" at bounding box center [525, 344] width 1051 height 688
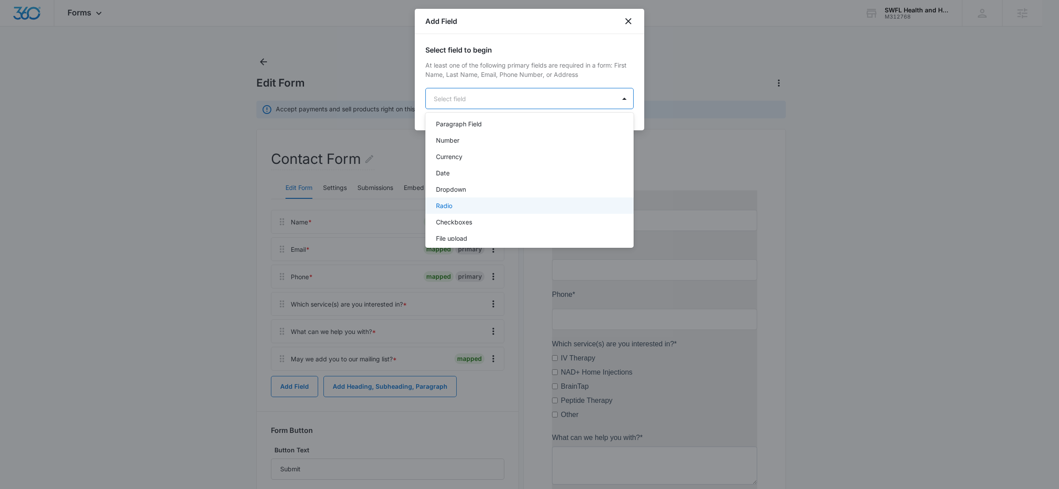
scroll to position [146, 0]
click at [476, 207] on div "Radio" at bounding box center [528, 207] width 185 height 9
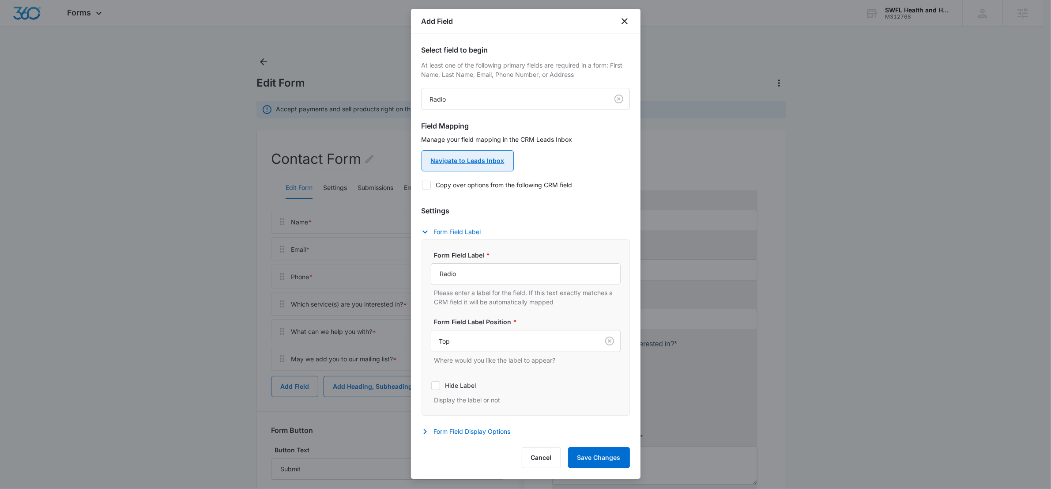
click at [504, 167] on link "Navigate to Leads Inbox" at bounding box center [467, 160] width 92 height 21
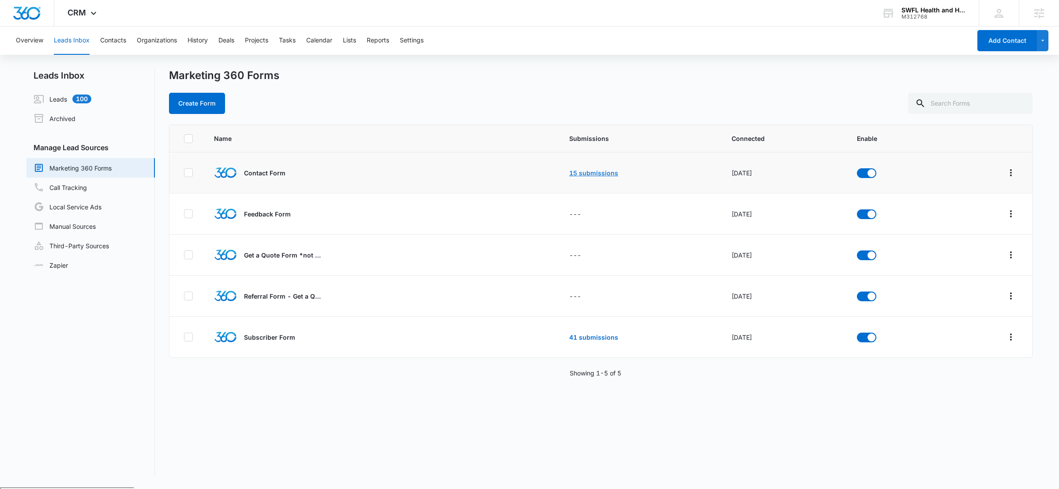
click at [586, 169] on link "15 submissions" at bounding box center [593, 173] width 49 height 8
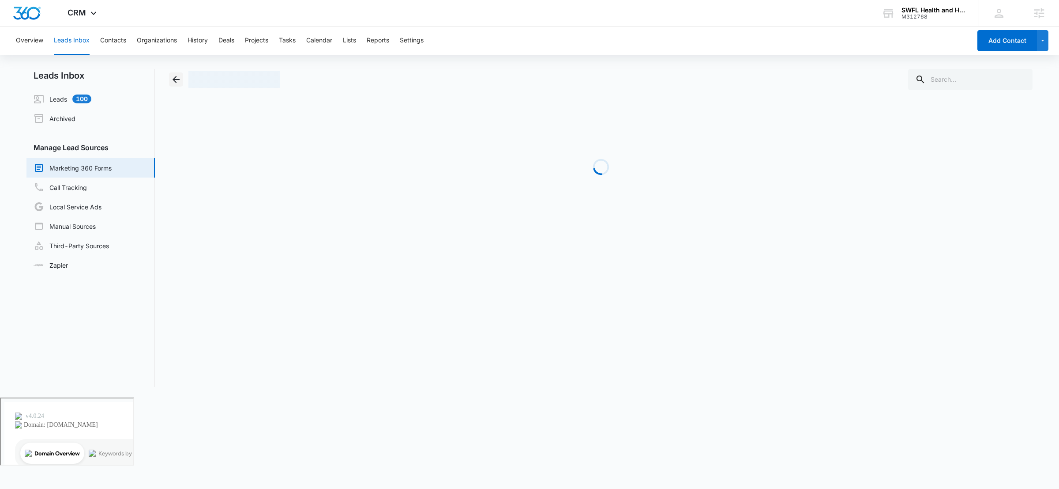
click at [175, 79] on icon "Back" at bounding box center [176, 79] width 7 height 7
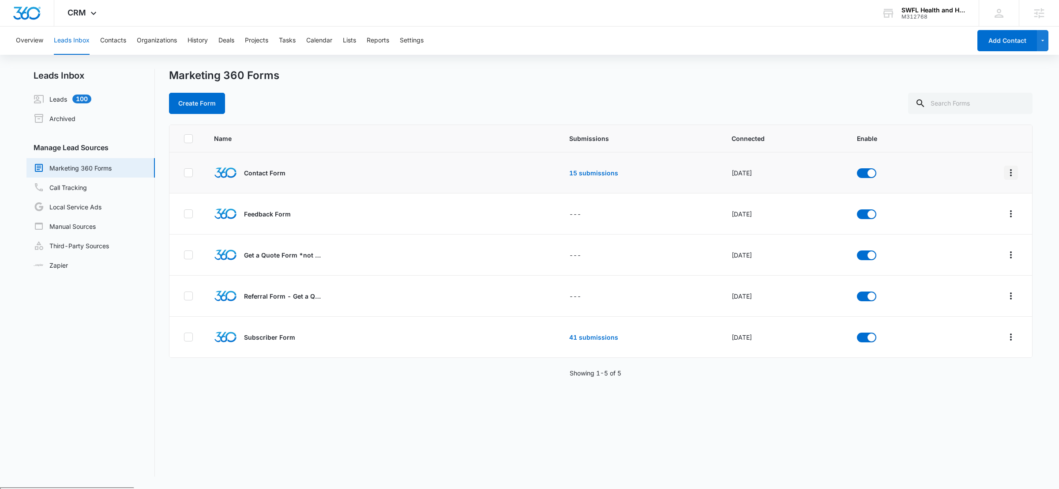
click at [1008, 175] on button "Overflow Menu" at bounding box center [1011, 172] width 14 height 14
click at [960, 221] on div "Field Mapping" at bounding box center [963, 224] width 50 height 6
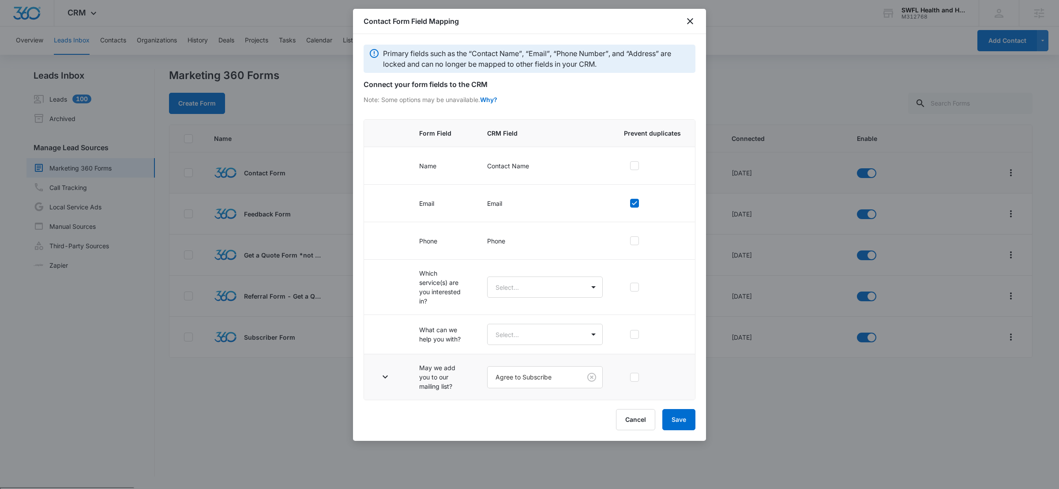
click at [422, 384] on td "May we add you to our mailing list?" at bounding box center [443, 377] width 68 height 46
click at [520, 377] on body "CRM Apps Reputation Websites Forms CRM Email Social POS Content Ads Intelligenc…" at bounding box center [529, 278] width 1059 height 557
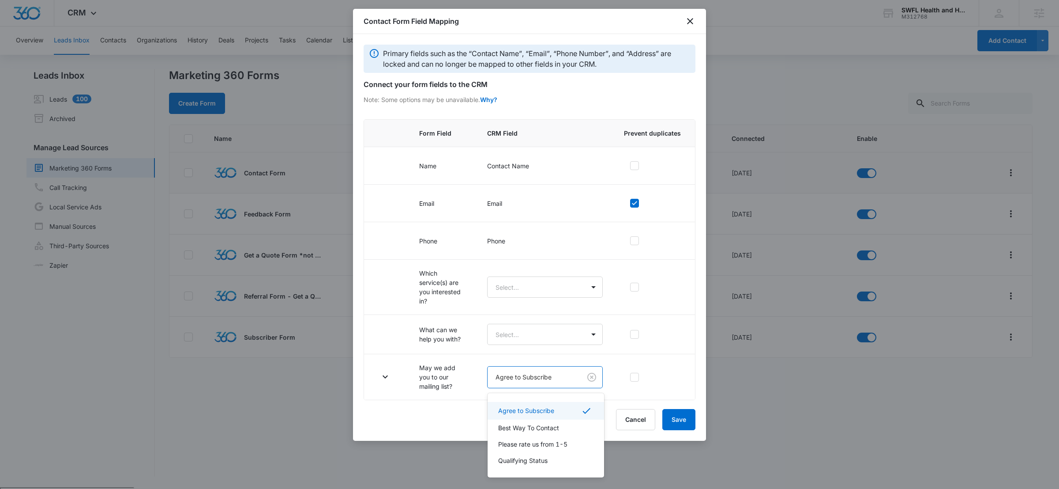
click at [434, 383] on div at bounding box center [529, 244] width 1059 height 489
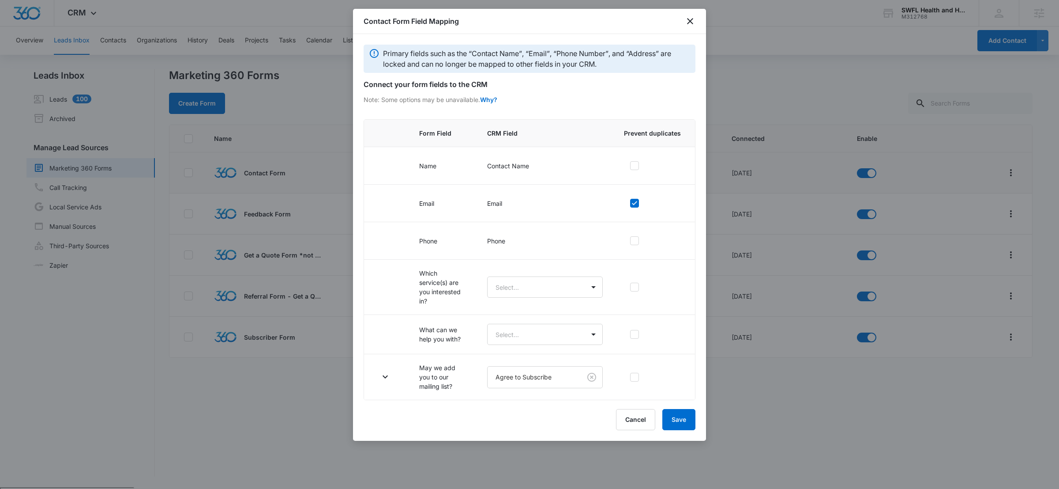
click at [694, 26] on div "Contact Form Field Mapping" at bounding box center [529, 21] width 353 height 25
click at [693, 23] on icon "close" at bounding box center [690, 21] width 11 height 11
